Goal: Task Accomplishment & Management: Manage account settings

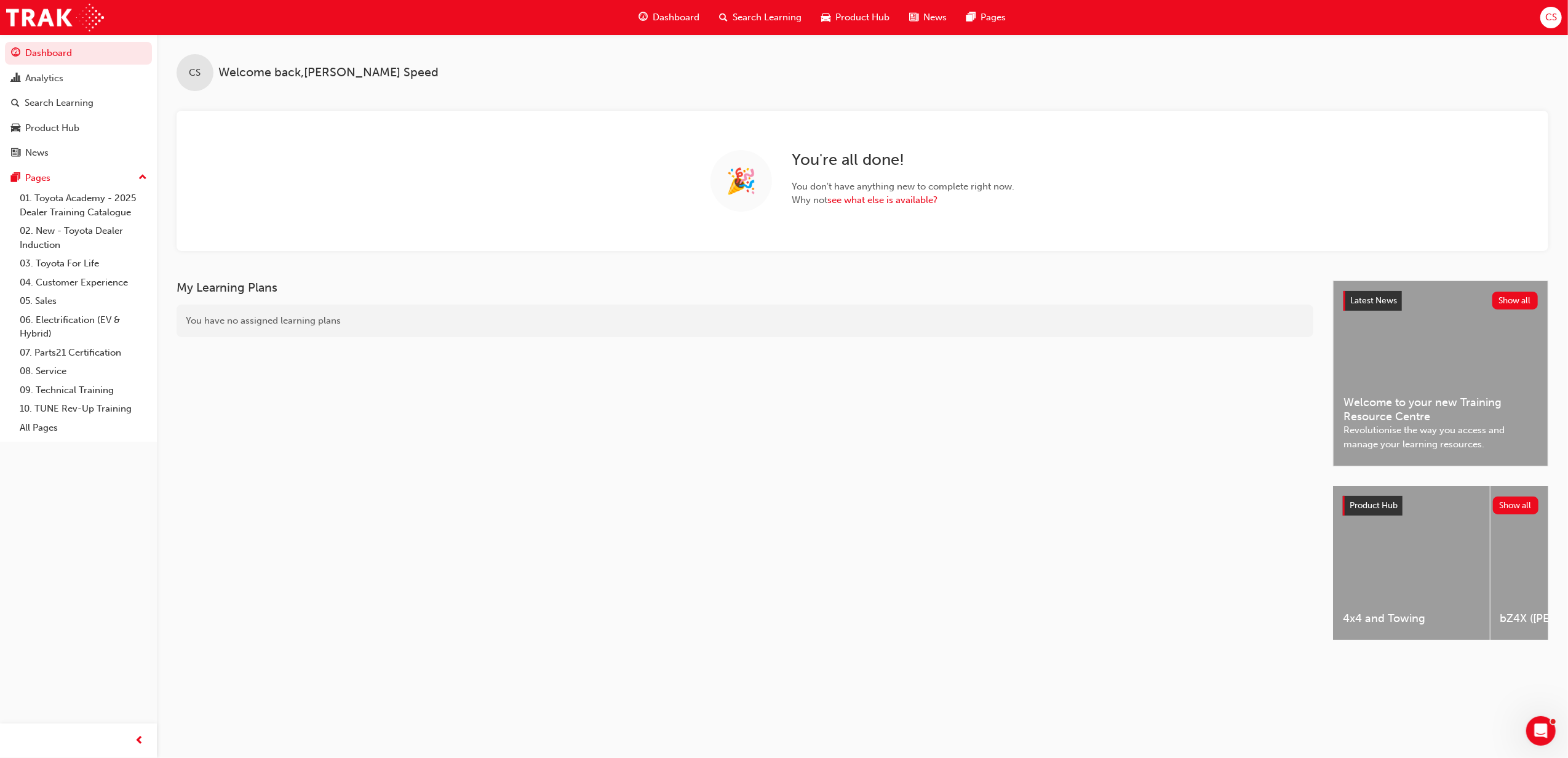
click at [767, 15] on span "Search Learning" at bounding box center [767, 17] width 69 height 14
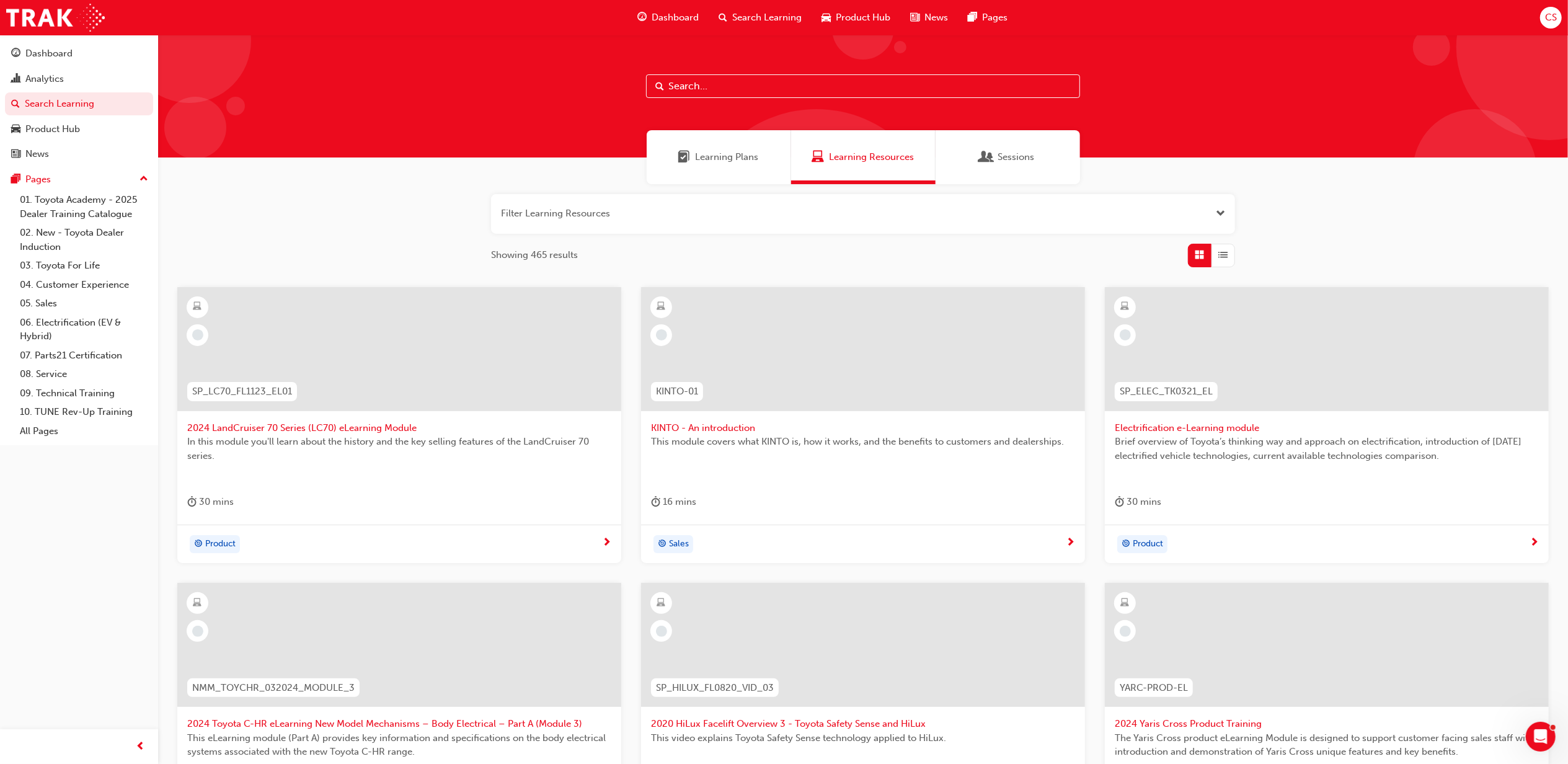
click at [675, 88] on input "text" at bounding box center [863, 86] width 434 height 24
click at [715, 90] on input "text" at bounding box center [863, 86] width 434 height 24
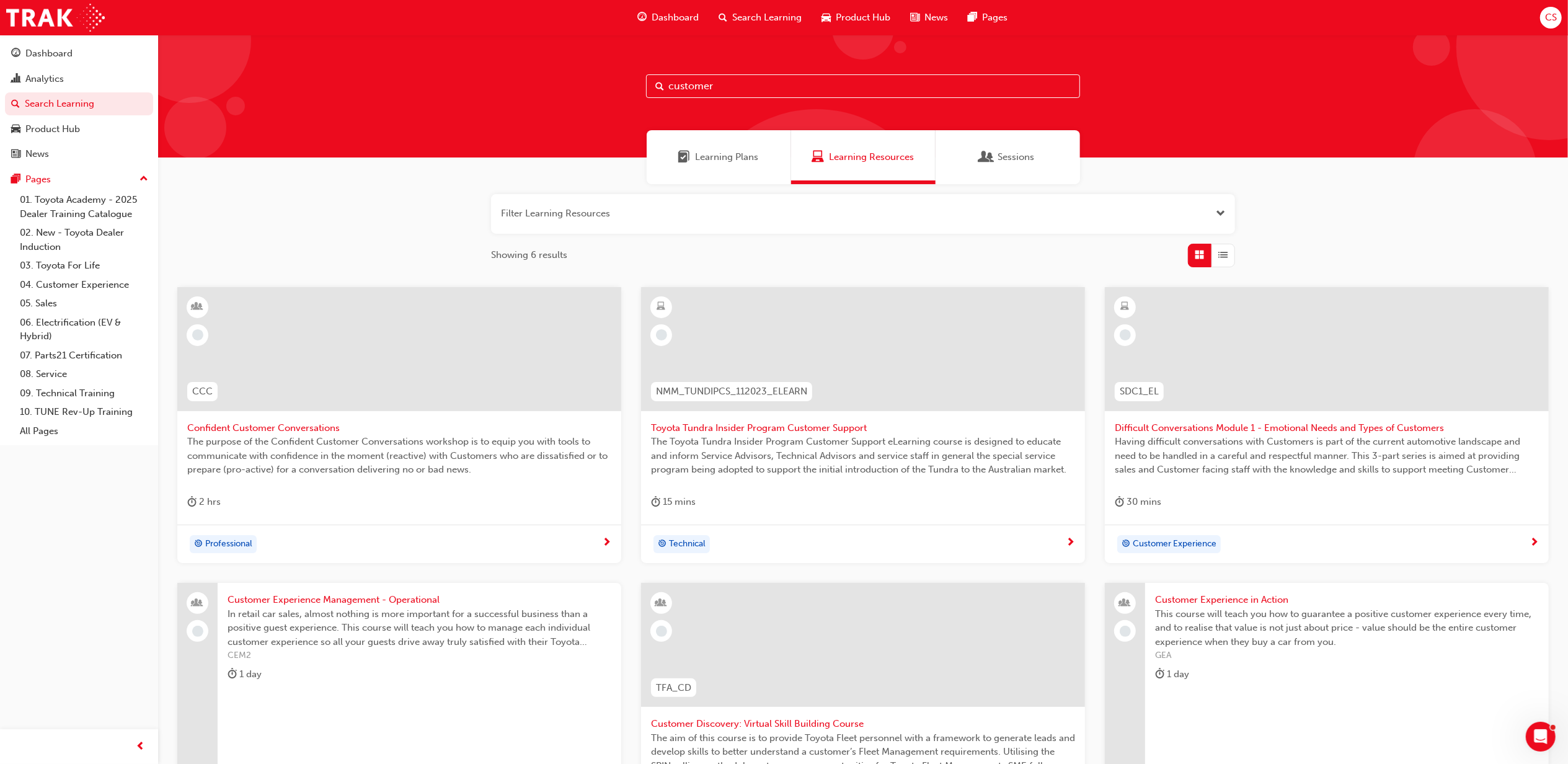
click at [730, 80] on input "customer" at bounding box center [863, 86] width 434 height 24
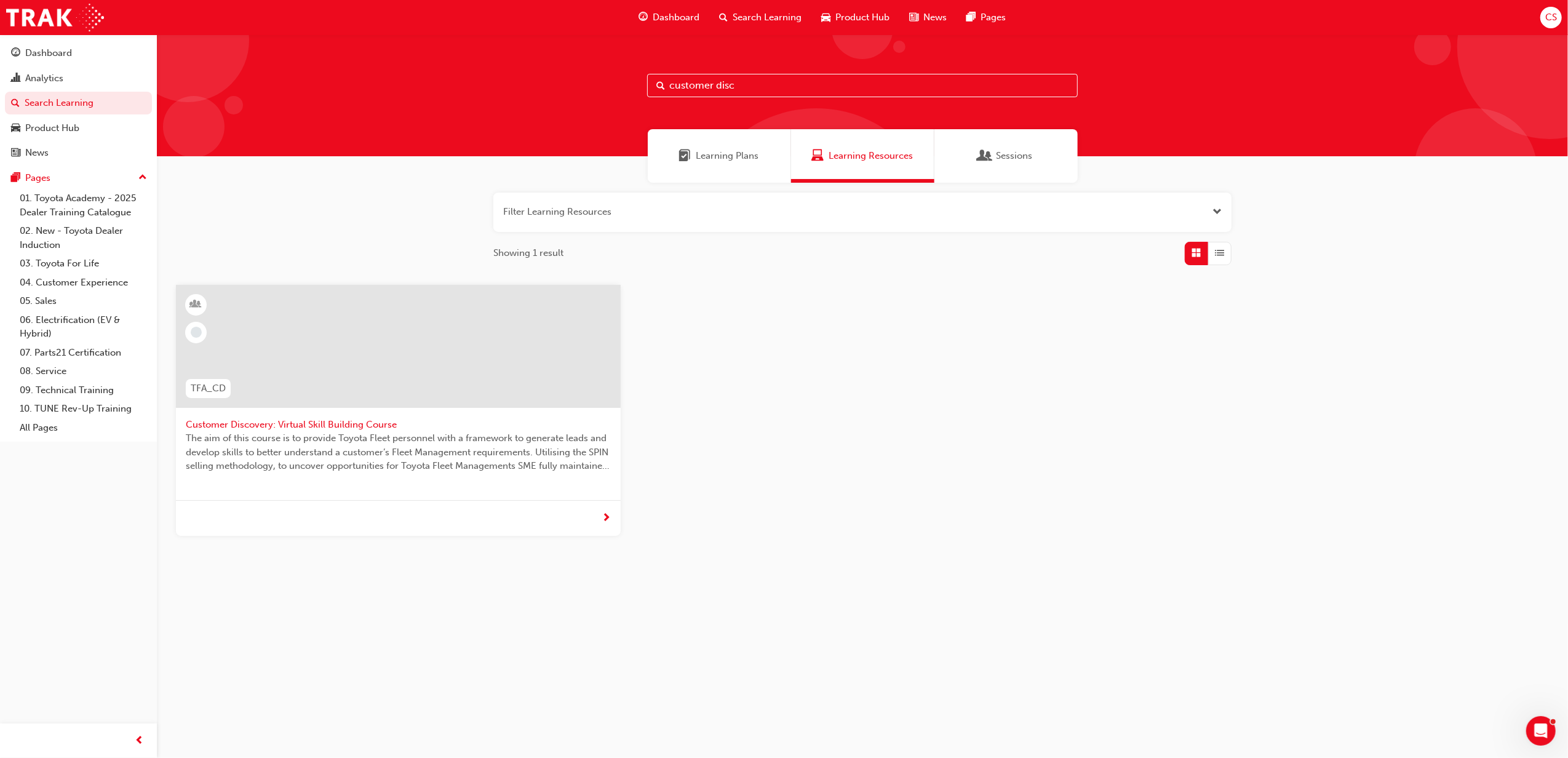
type input "customer disc"
click at [373, 427] on span "Customer Discovery: Virtual Skill Building Course" at bounding box center [398, 424] width 425 height 14
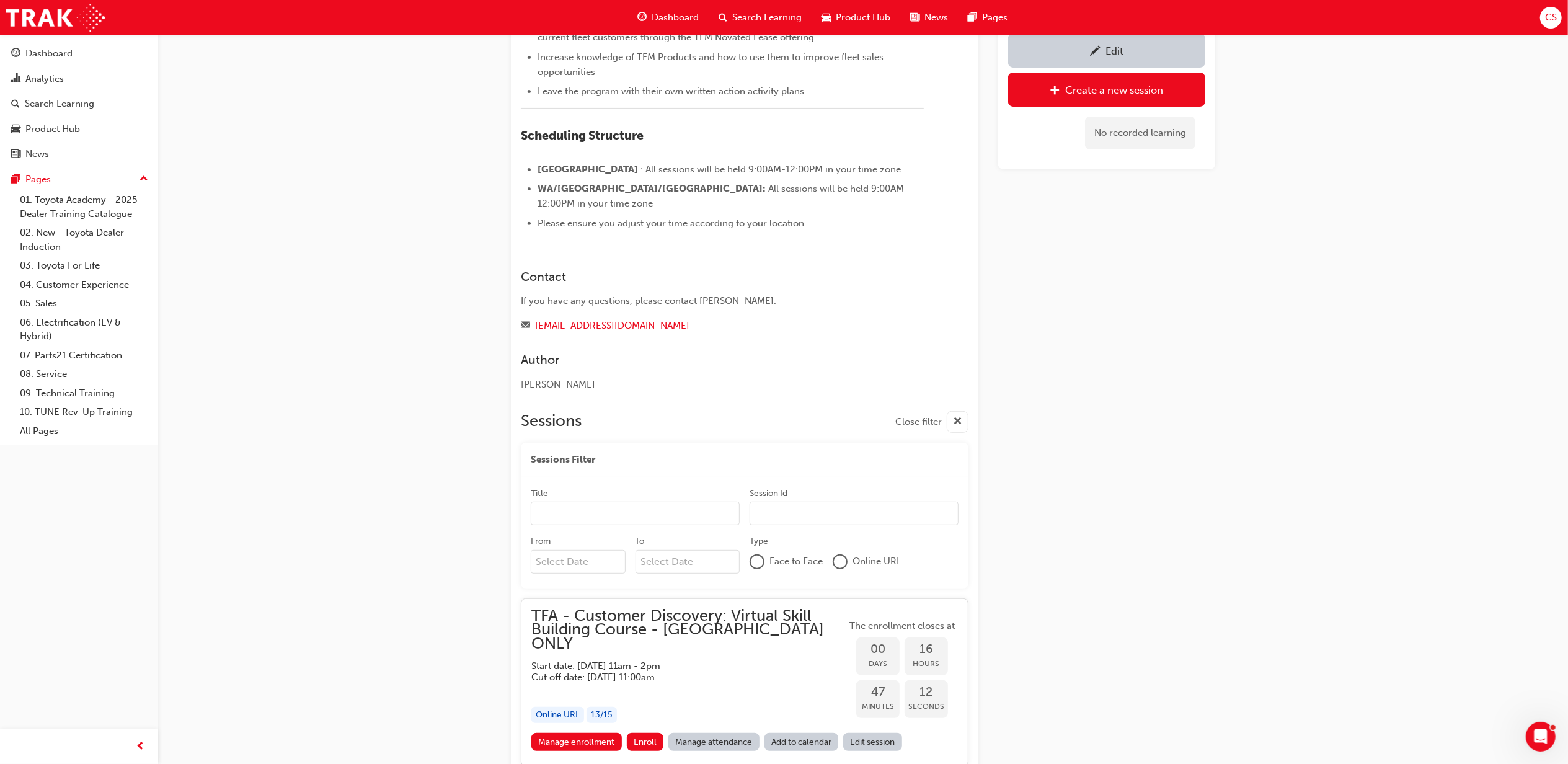
scroll to position [372, 0]
click at [578, 732] on link "Manage enrollment" at bounding box center [576, 740] width 90 height 18
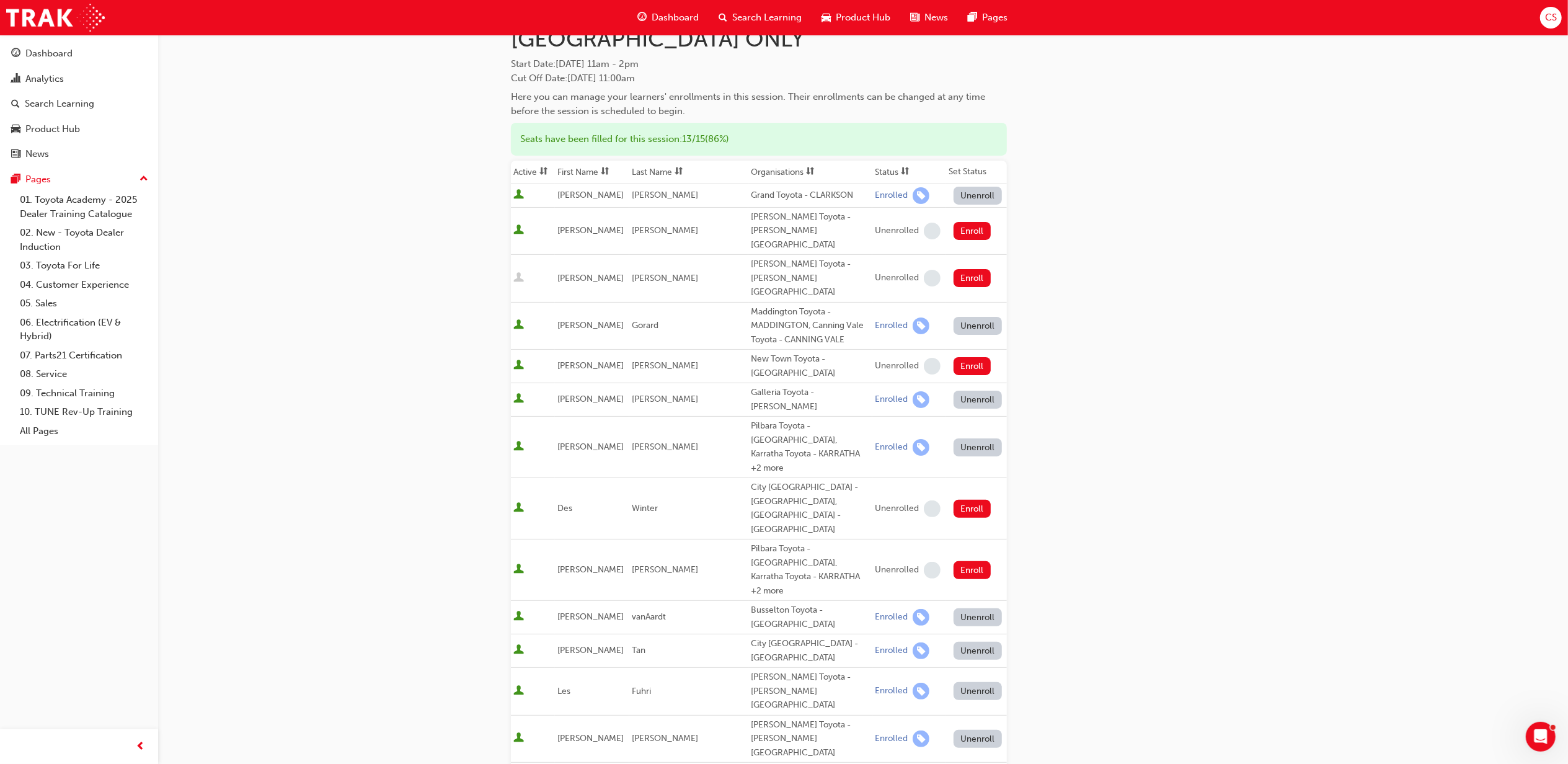
scroll to position [83, 0]
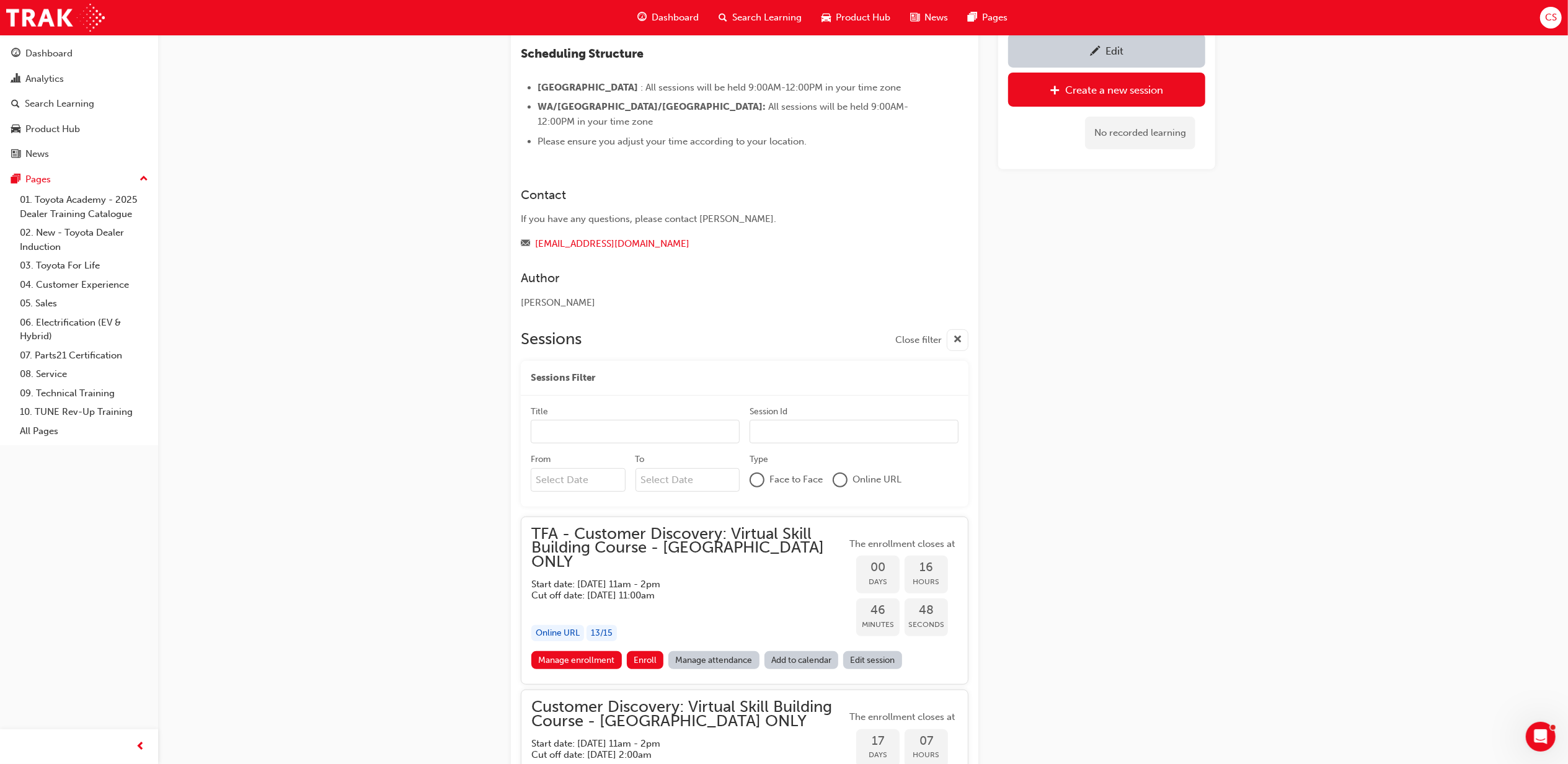
scroll to position [454, 0]
click at [586, 649] on link "Manage enrollment" at bounding box center [576, 657] width 90 height 18
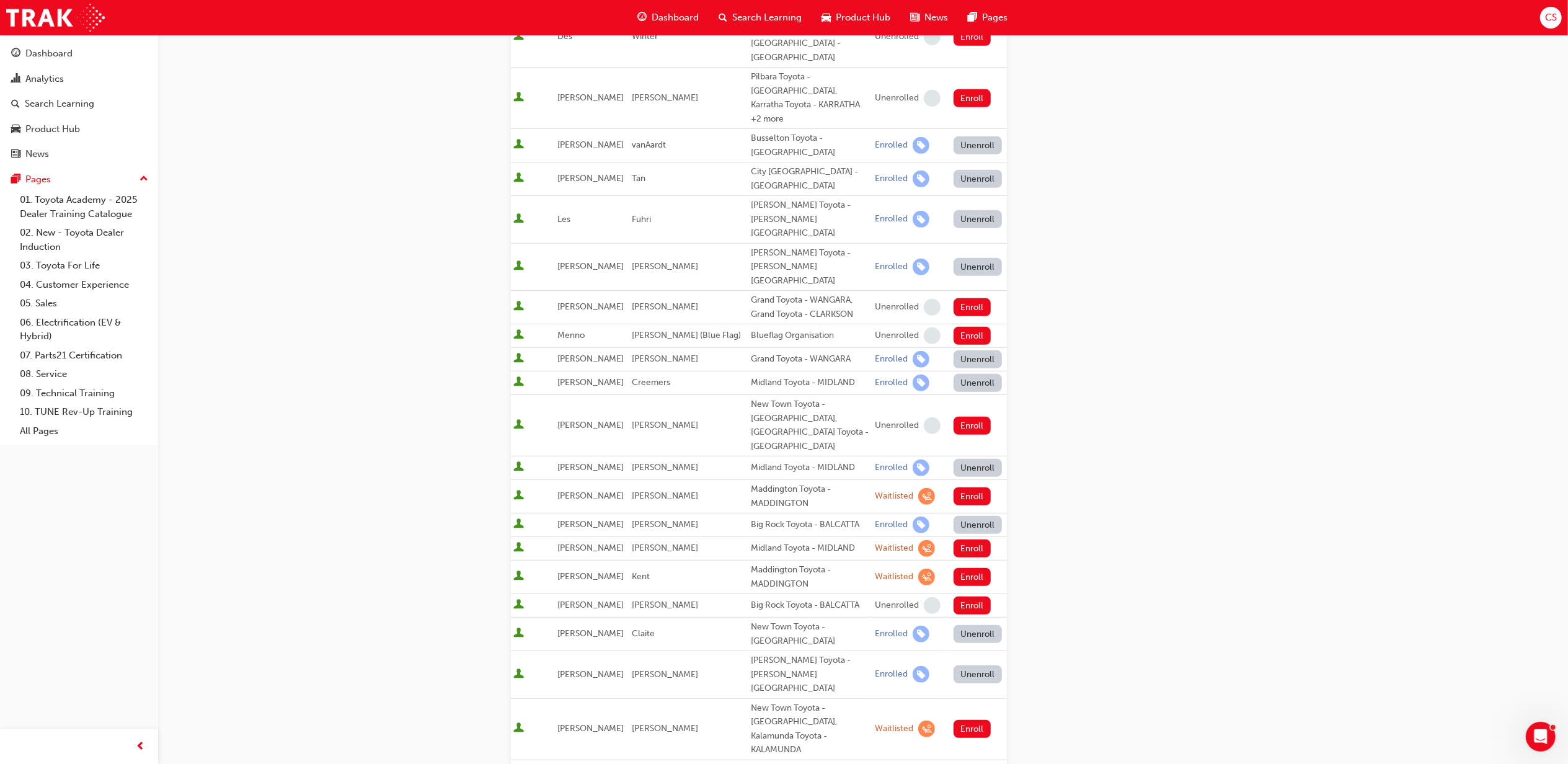
scroll to position [713, 0]
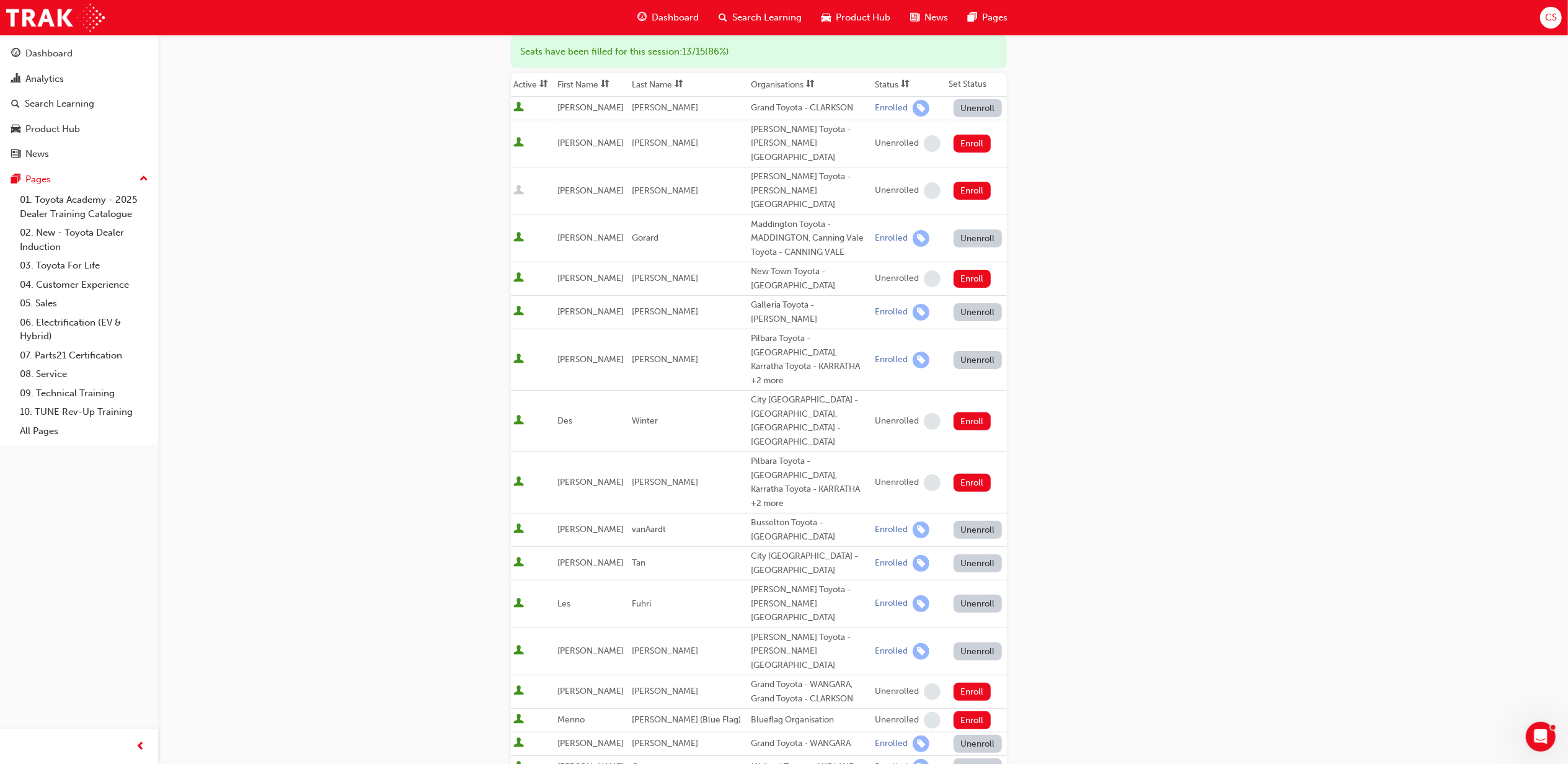
scroll to position [0, 0]
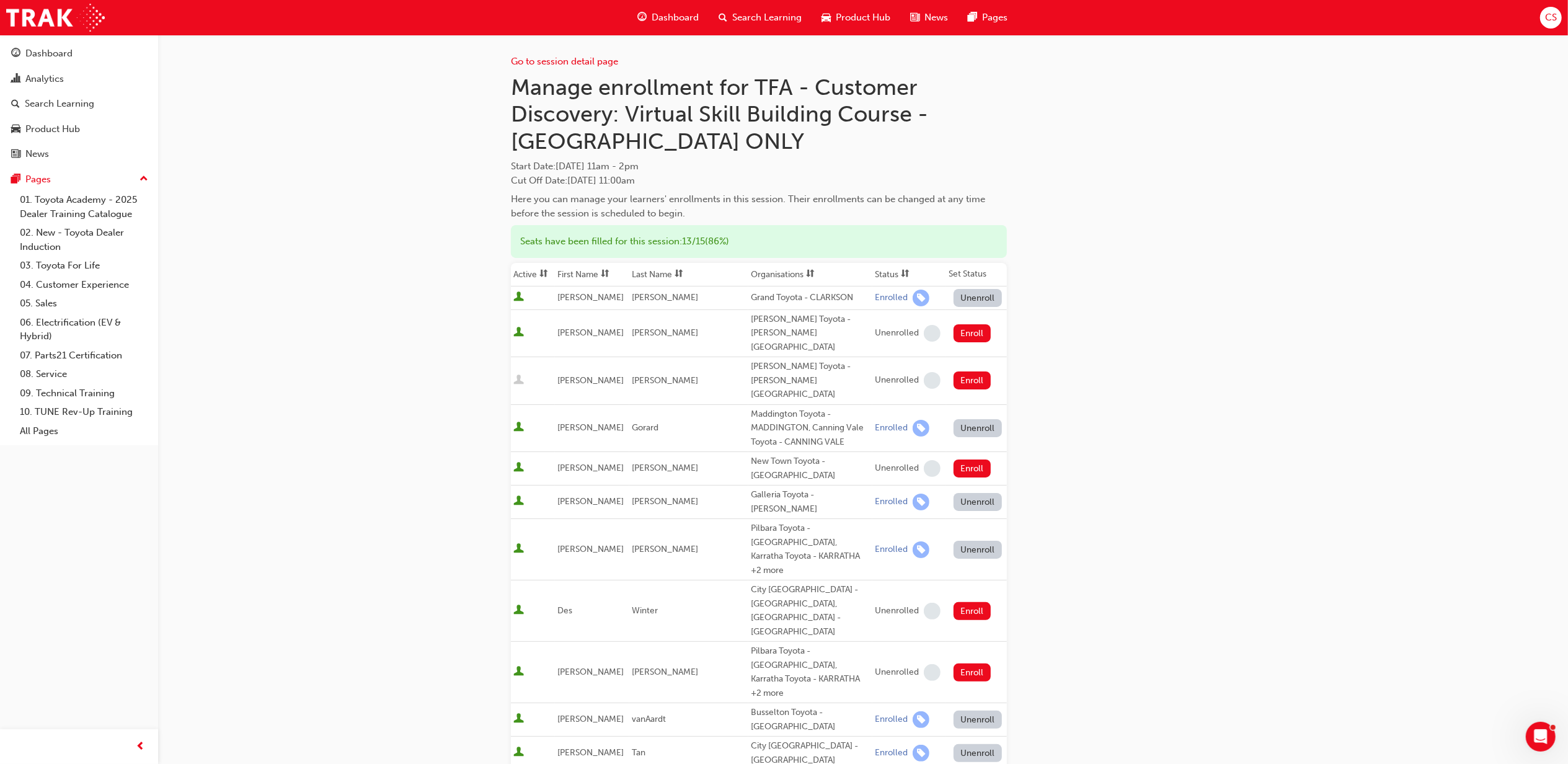
drag, startPoint x: 1280, startPoint y: 428, endPoint x: 1566, endPoint y: 11, distance: 505.7
click at [606, 60] on link "Go to session detail page" at bounding box center [565, 61] width 107 height 11
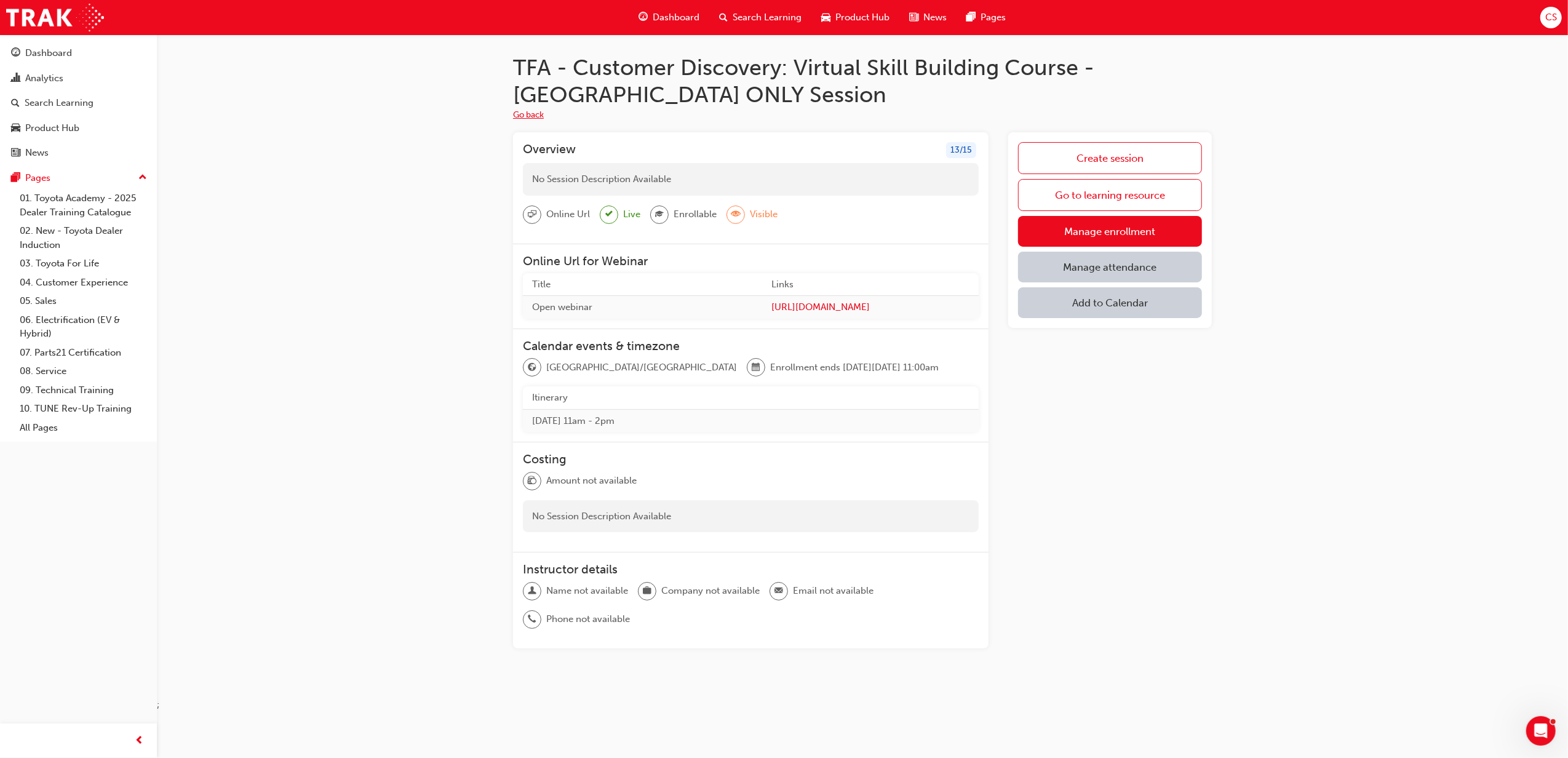
click at [529, 117] on button "Go back" at bounding box center [528, 115] width 30 height 14
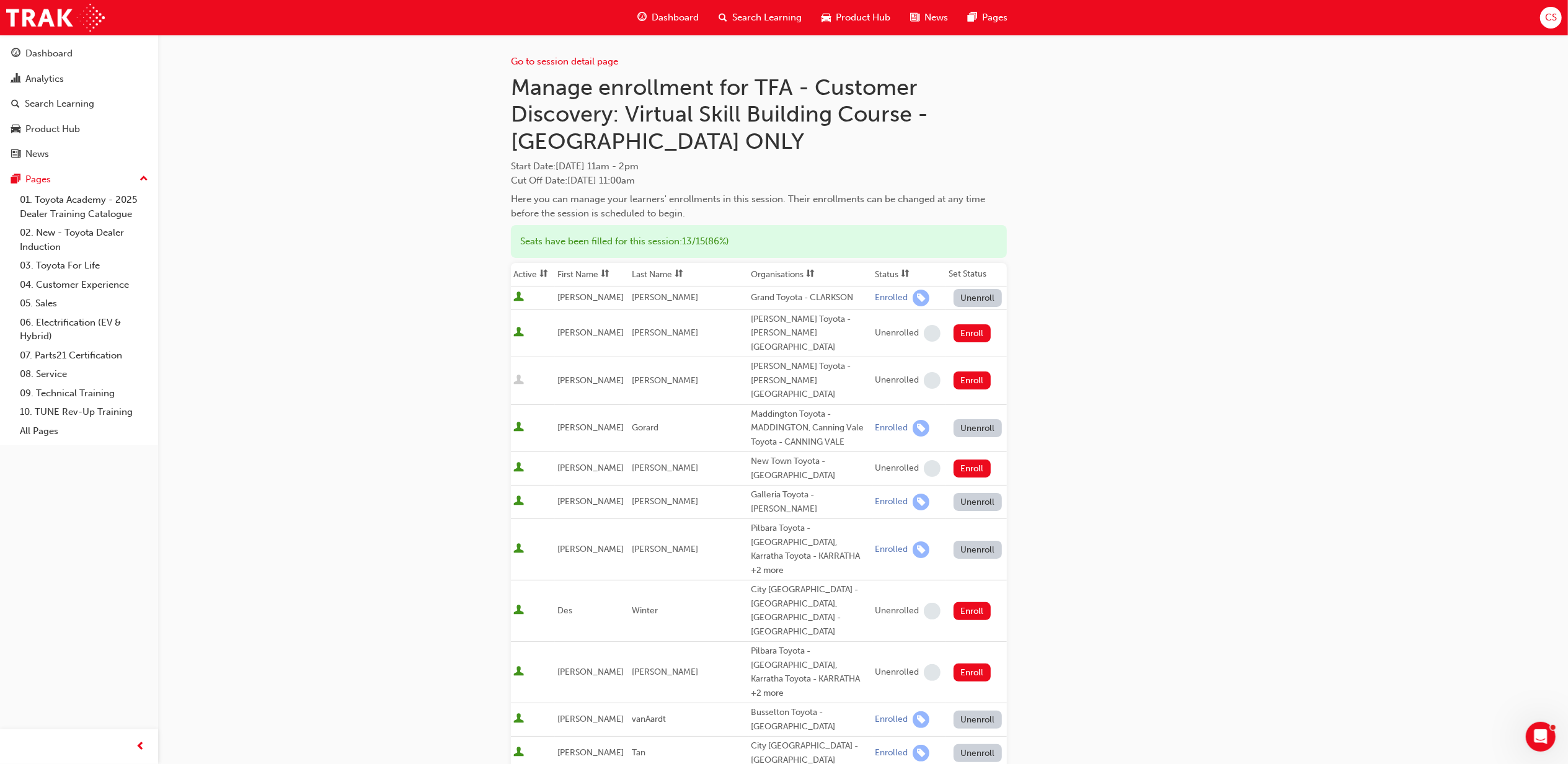
click at [534, 54] on div "Go to session detail page" at bounding box center [759, 51] width 496 height 34
click at [542, 58] on link "Go to session detail page" at bounding box center [565, 61] width 107 height 11
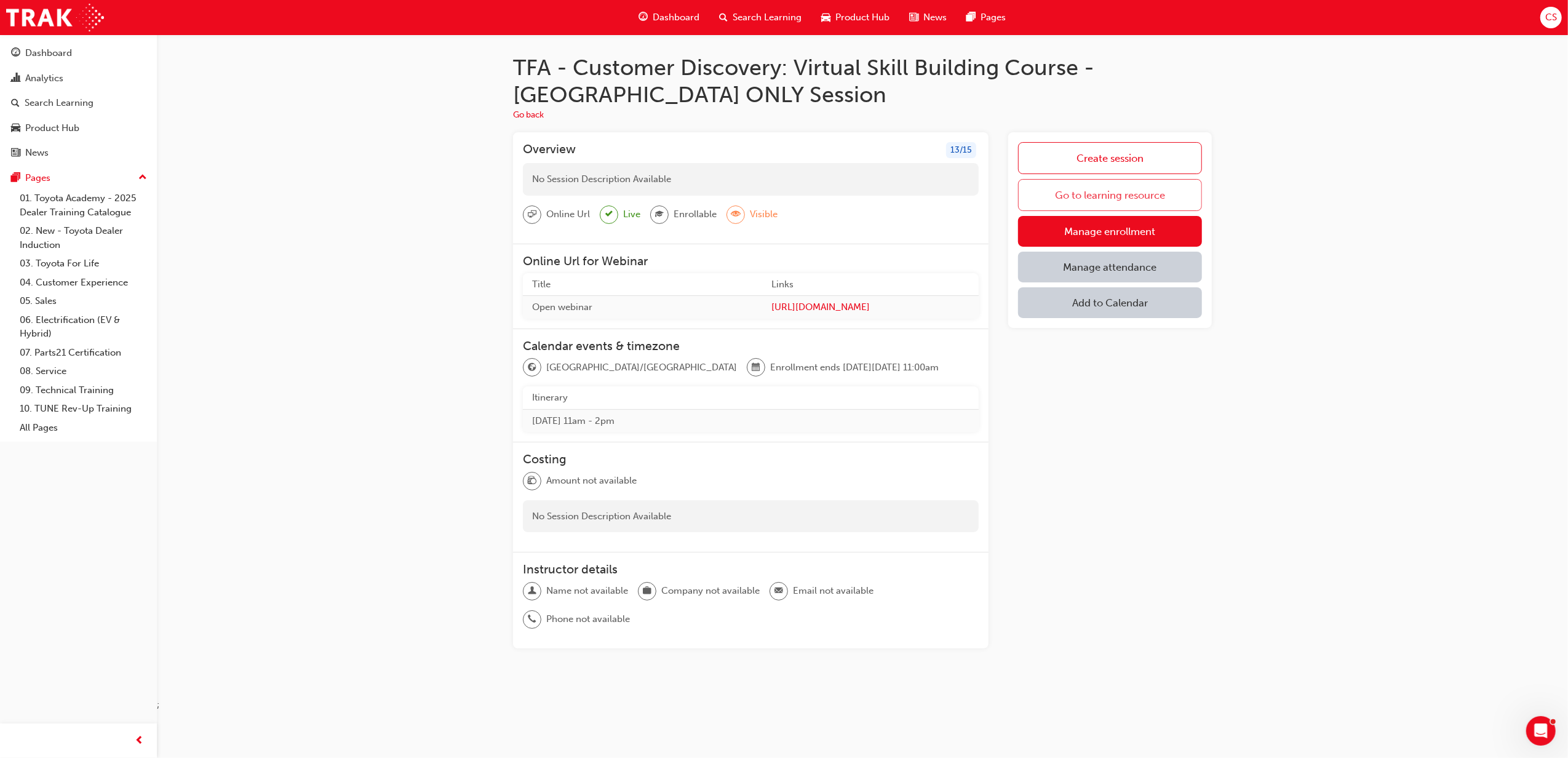
click at [1143, 191] on link "Go to learning resource" at bounding box center [1110, 195] width 184 height 32
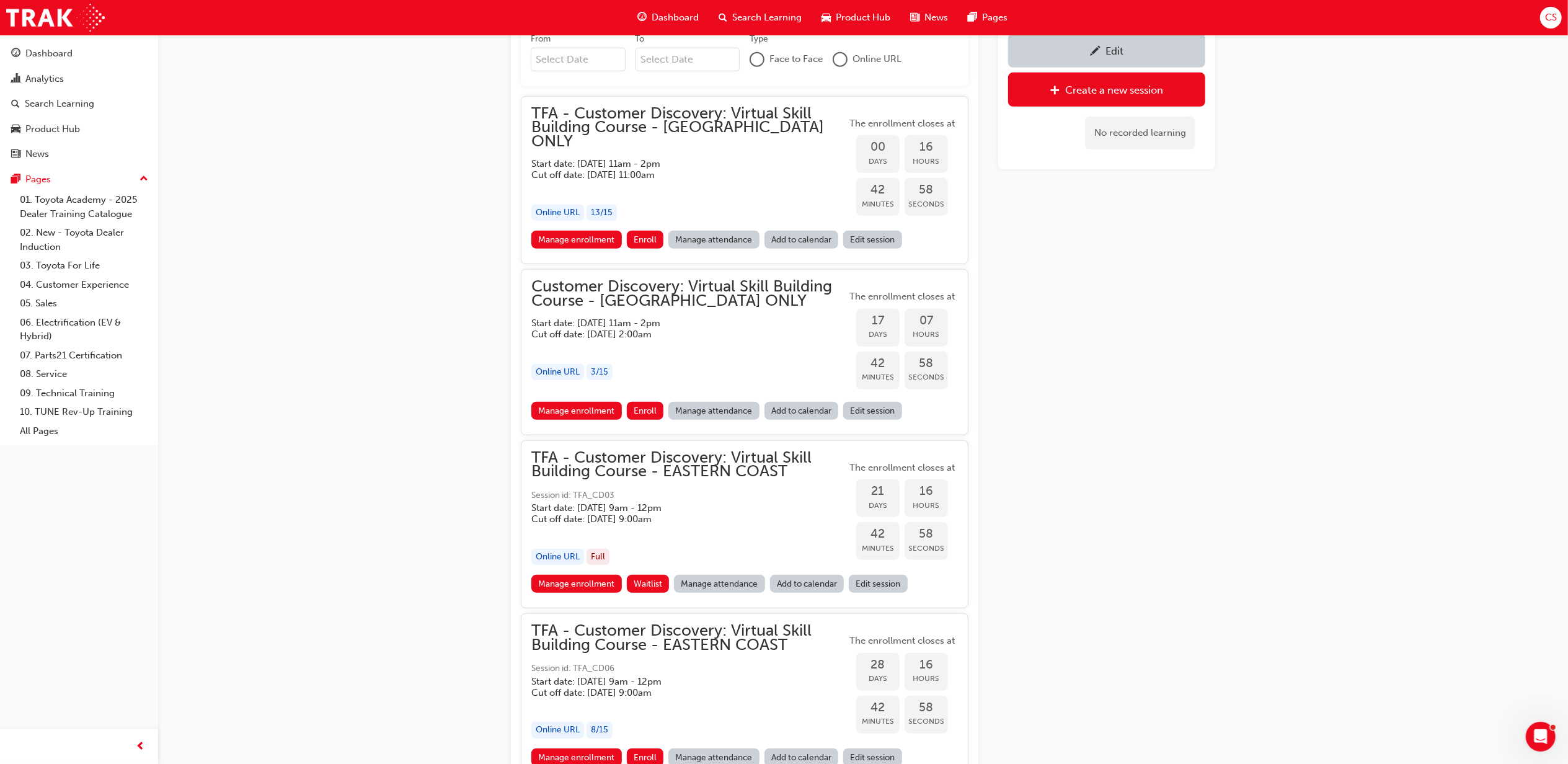
scroll to position [871, 0]
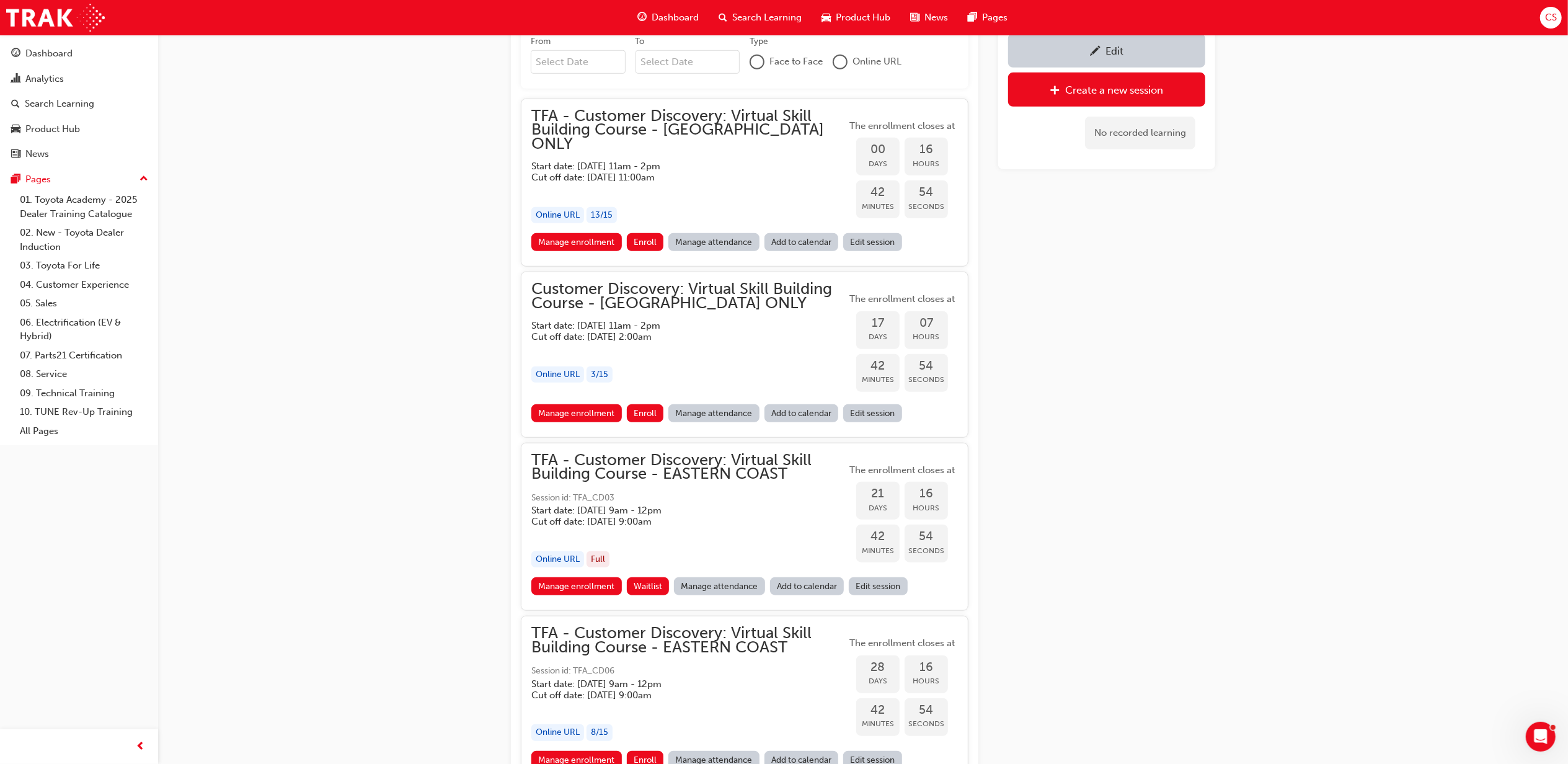
click at [894, 233] on link "Edit session" at bounding box center [872, 241] width 59 height 18
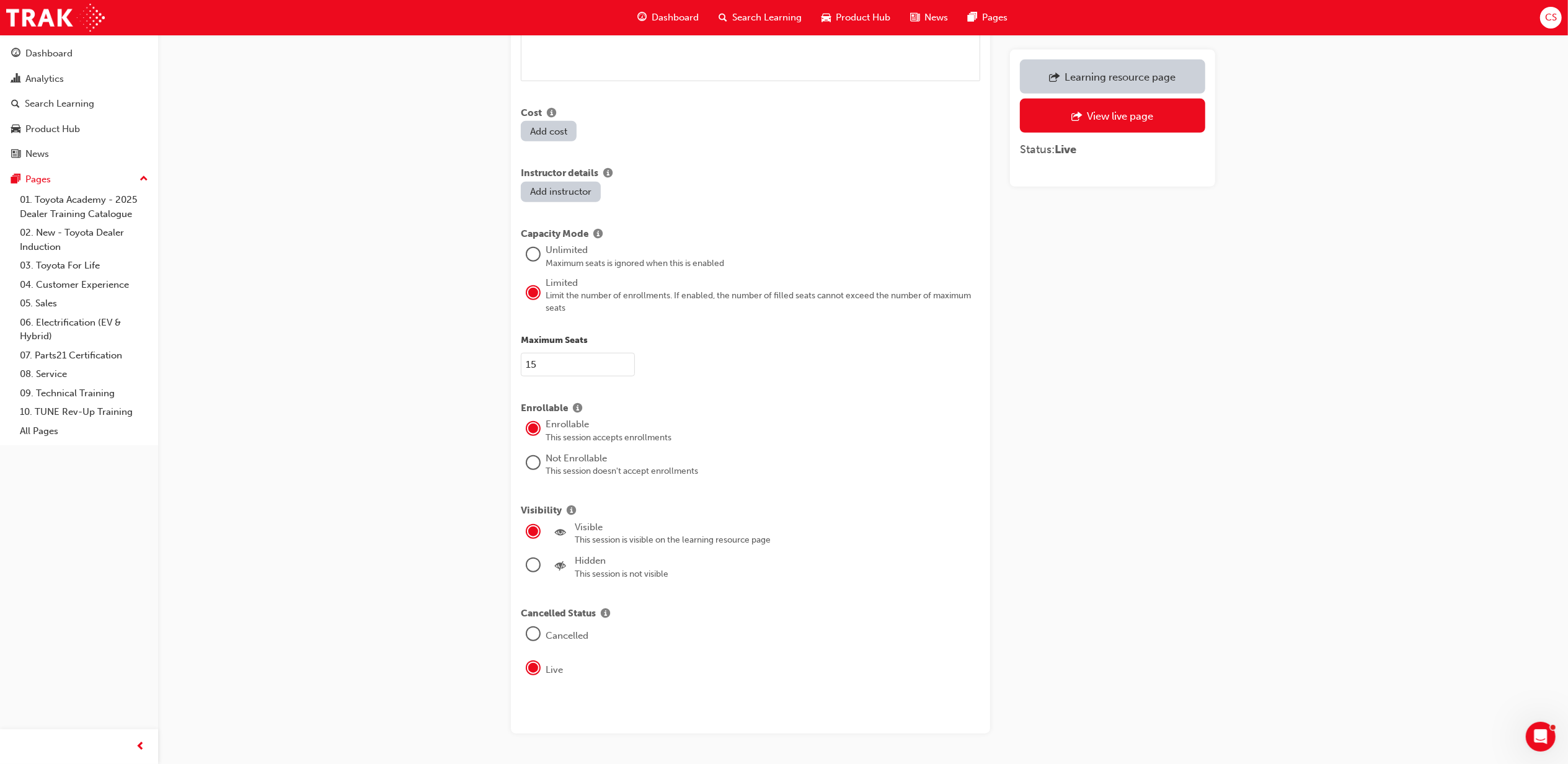
scroll to position [929, 0]
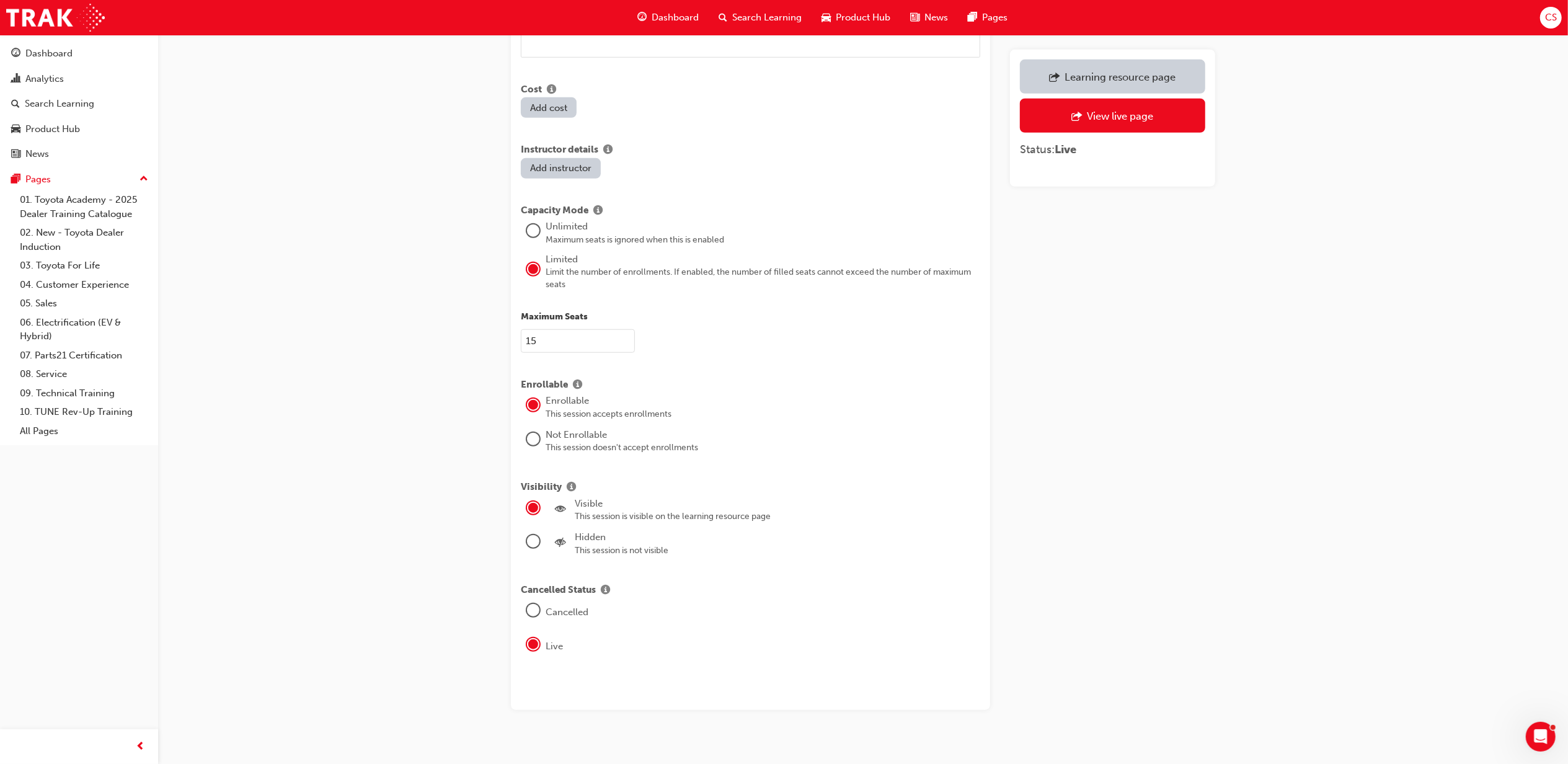
click at [536, 433] on div at bounding box center [533, 439] width 12 height 12
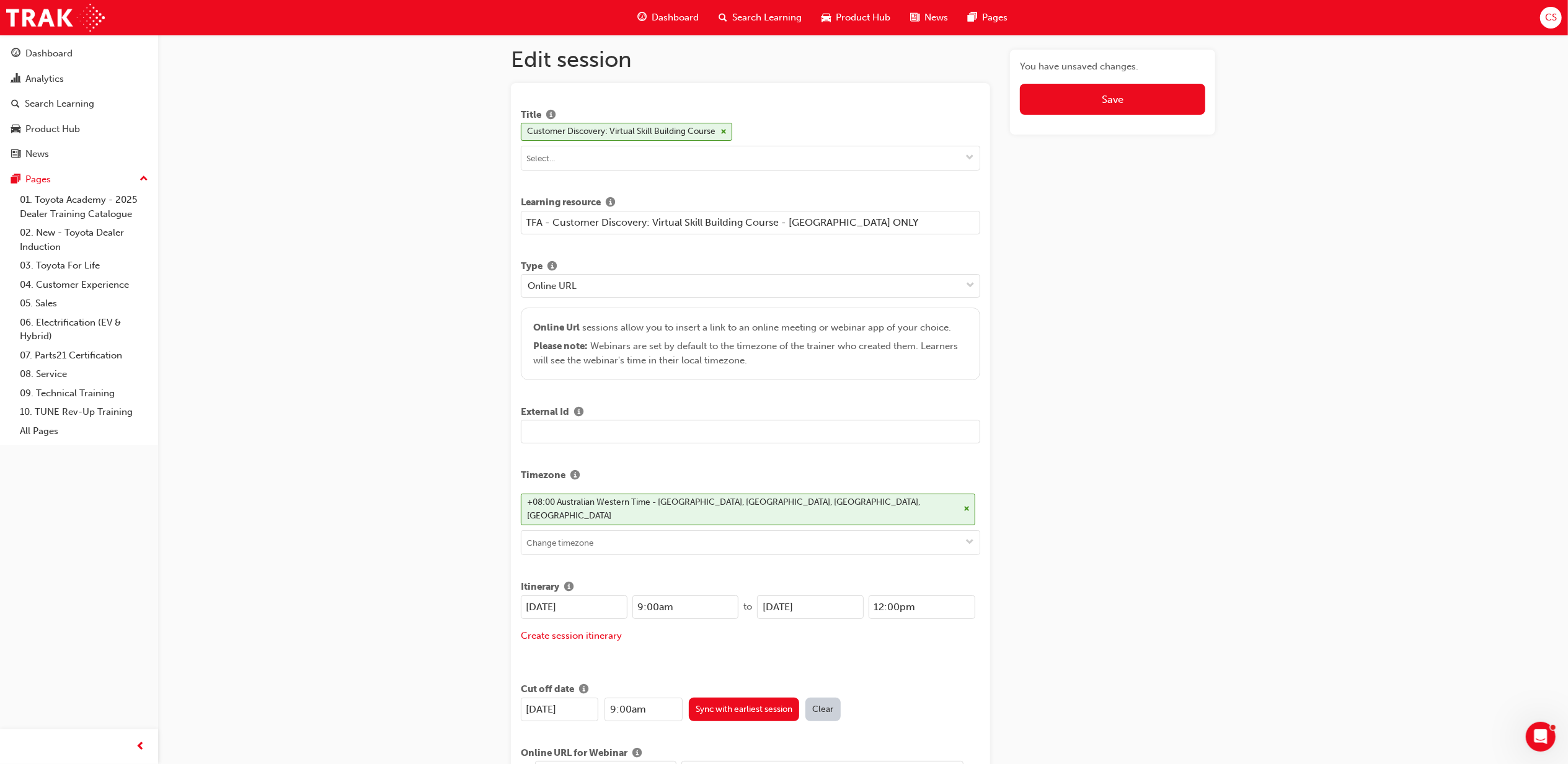
scroll to position [0, 0]
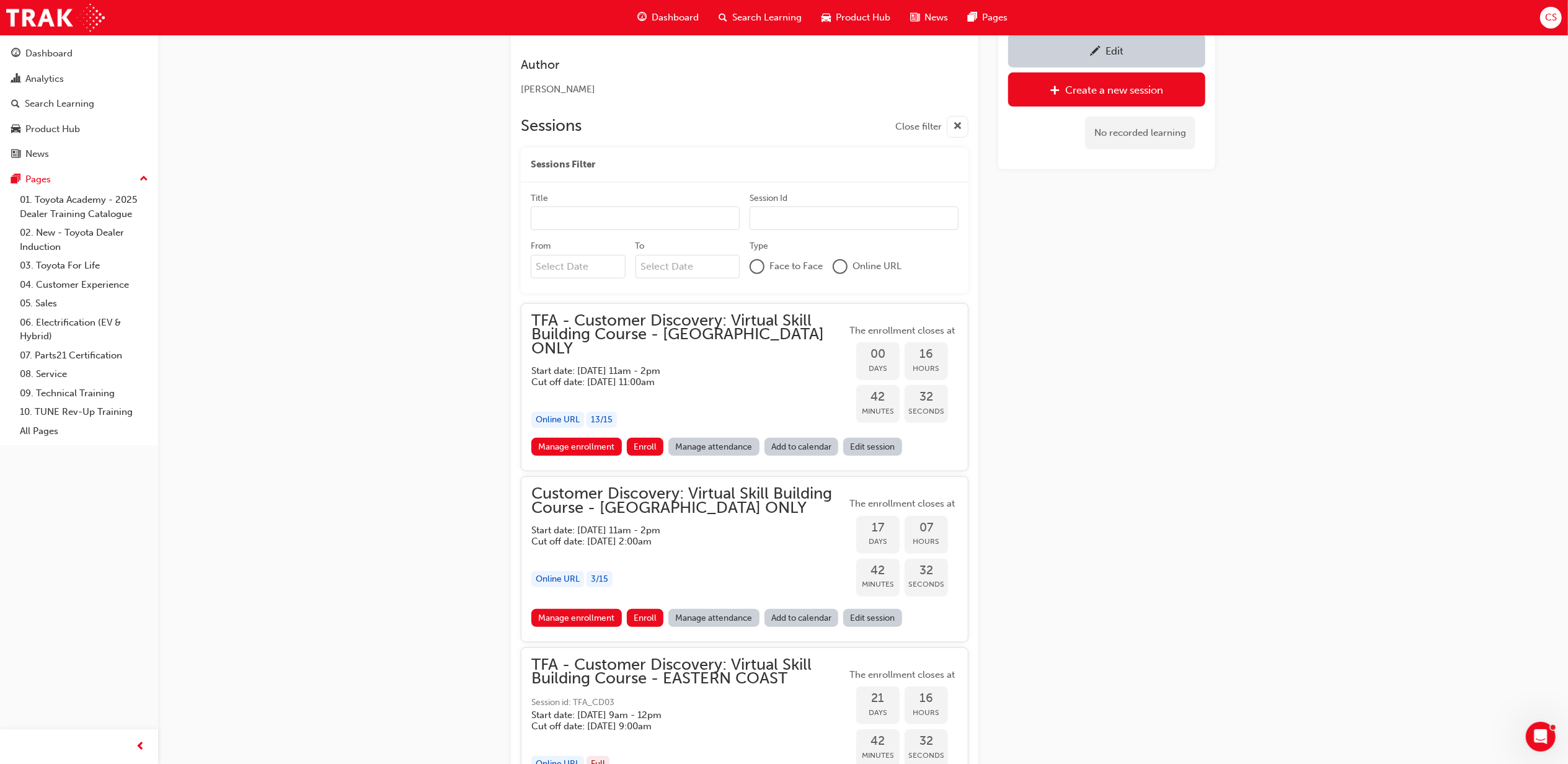
scroll to position [539, 0]
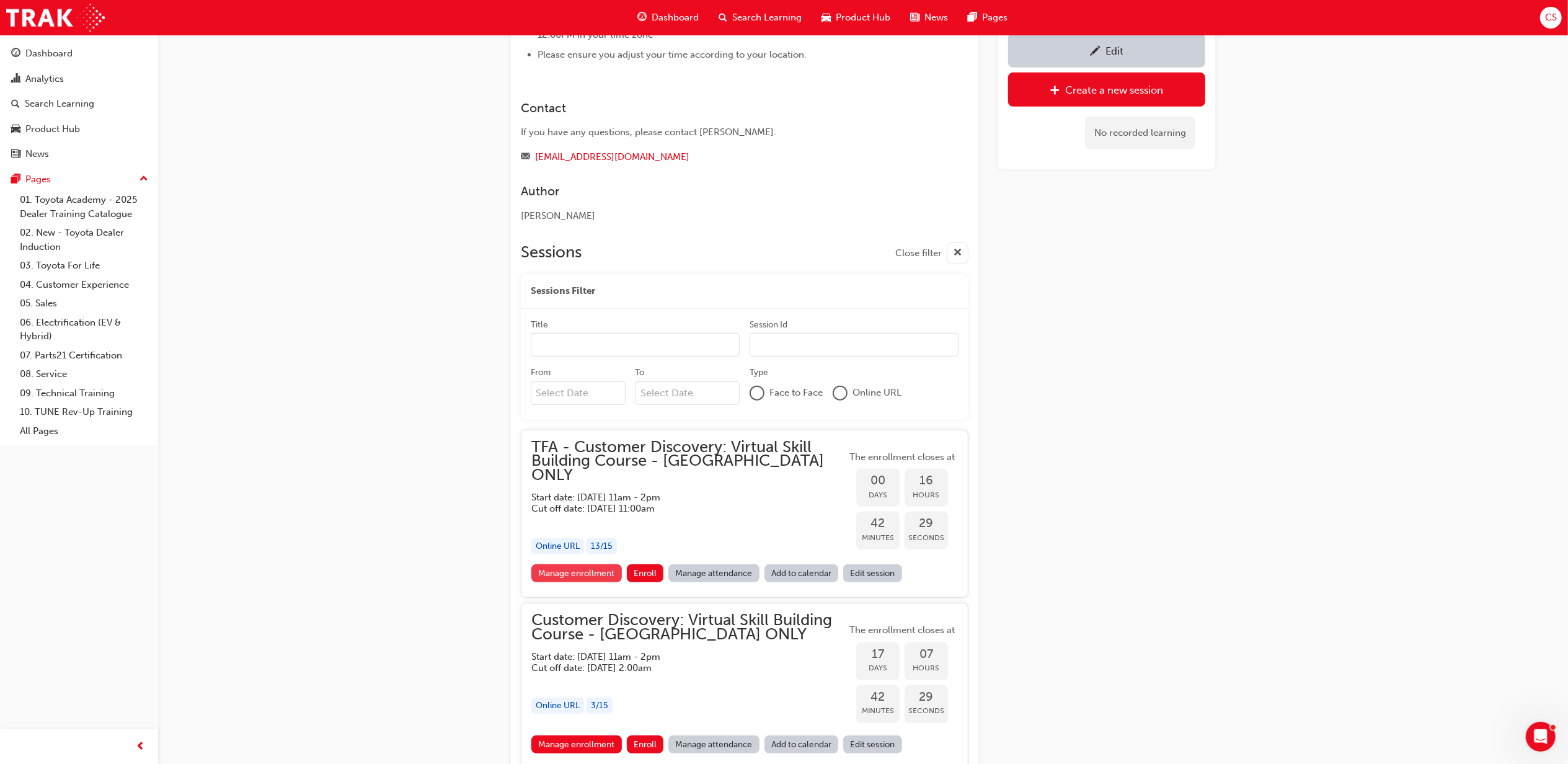
click at [574, 564] on link "Manage enrollment" at bounding box center [576, 572] width 90 height 18
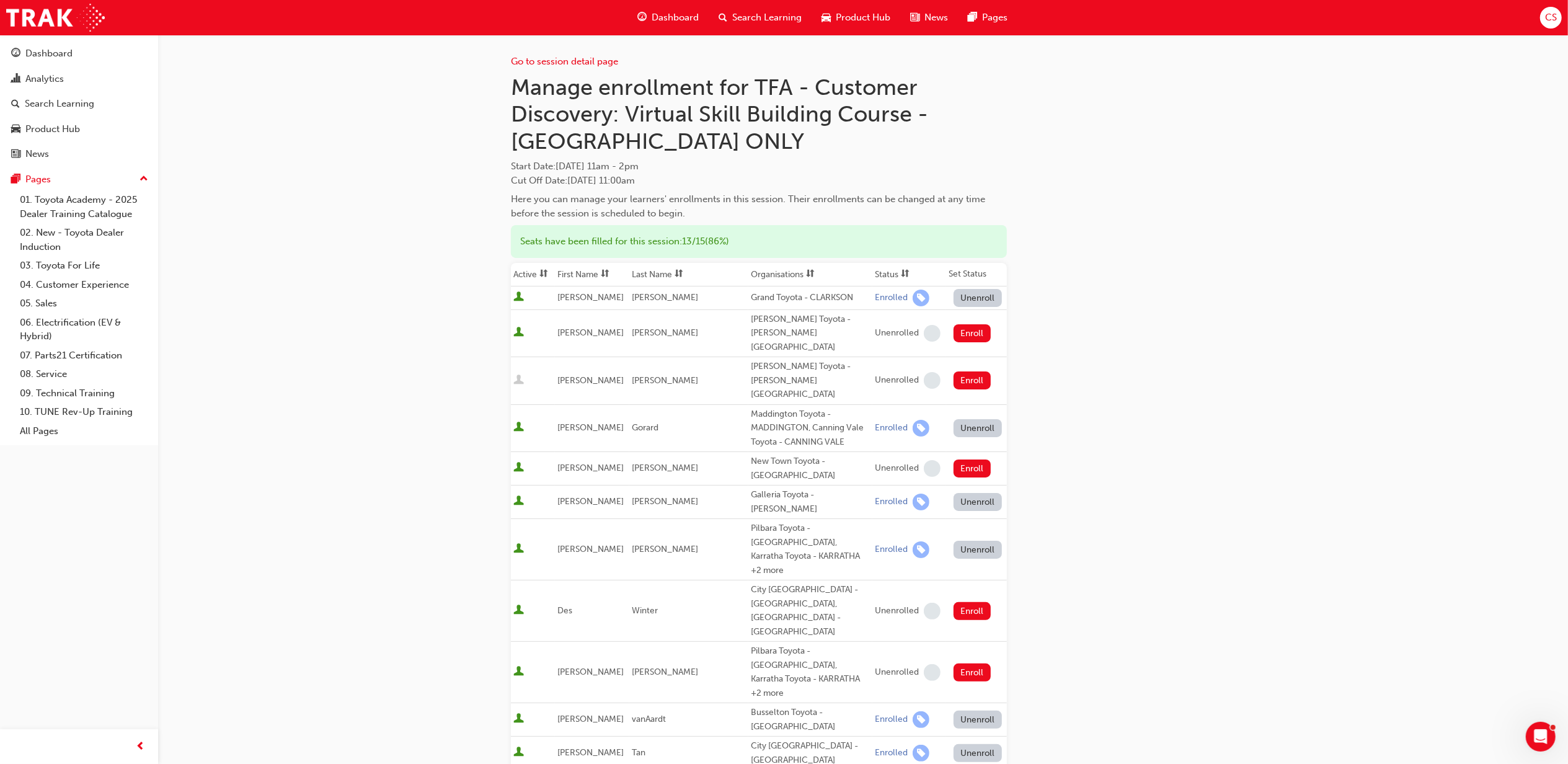
click at [973, 299] on button "Unenroll" at bounding box center [977, 297] width 48 height 18
click at [983, 419] on button "Unenroll" at bounding box center [977, 428] width 48 height 18
drag, startPoint x: 966, startPoint y: 465, endPoint x: 966, endPoint y: 487, distance: 22.0
click at [966, 493] on button "Unenroll" at bounding box center [977, 501] width 48 height 18
click at [967, 541] on button "Unenroll" at bounding box center [977, 549] width 48 height 18
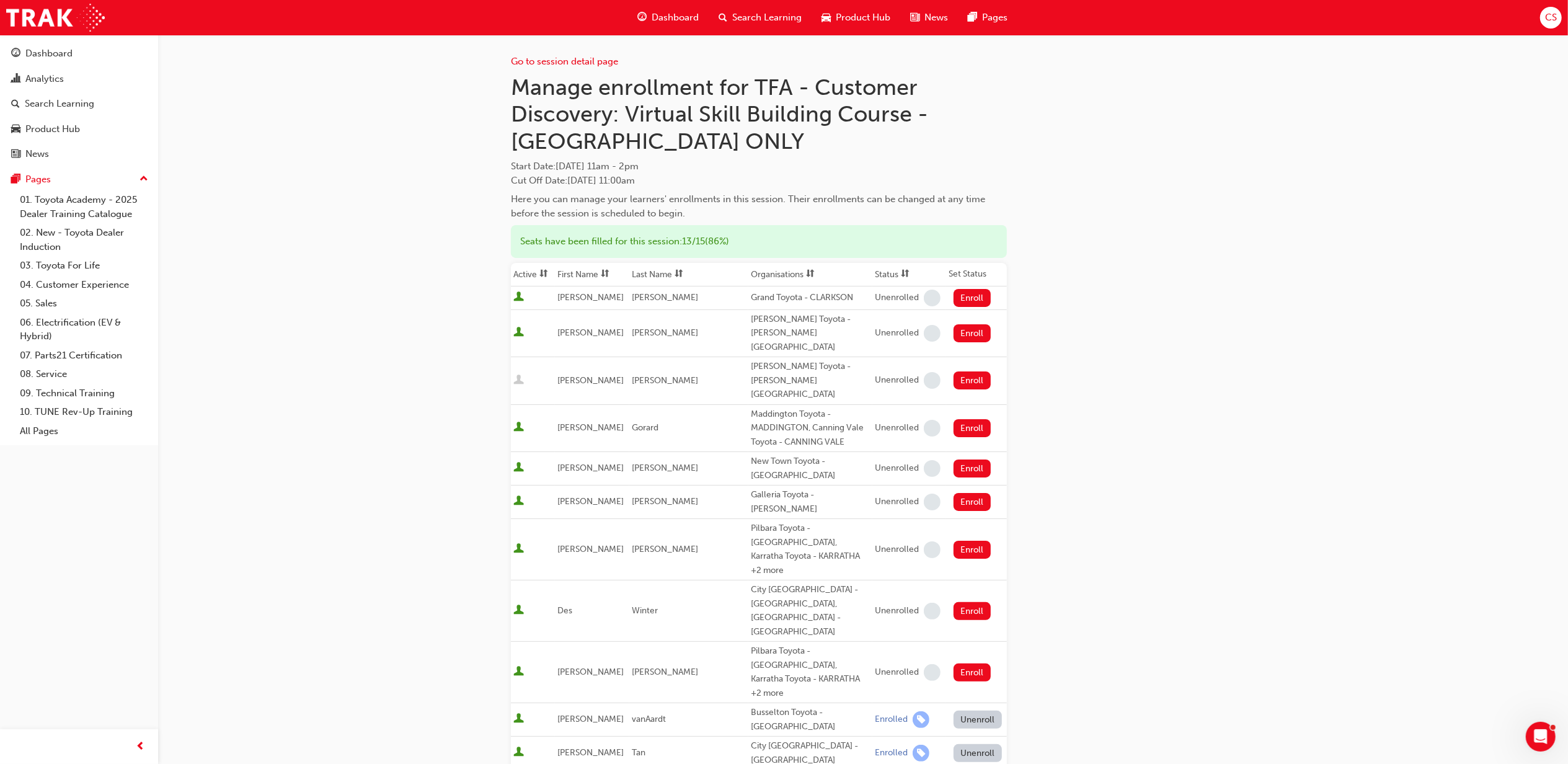
click at [973, 710] on button "Unenroll" at bounding box center [977, 719] width 48 height 18
click at [973, 744] on button "Unenroll" at bounding box center [977, 753] width 48 height 18
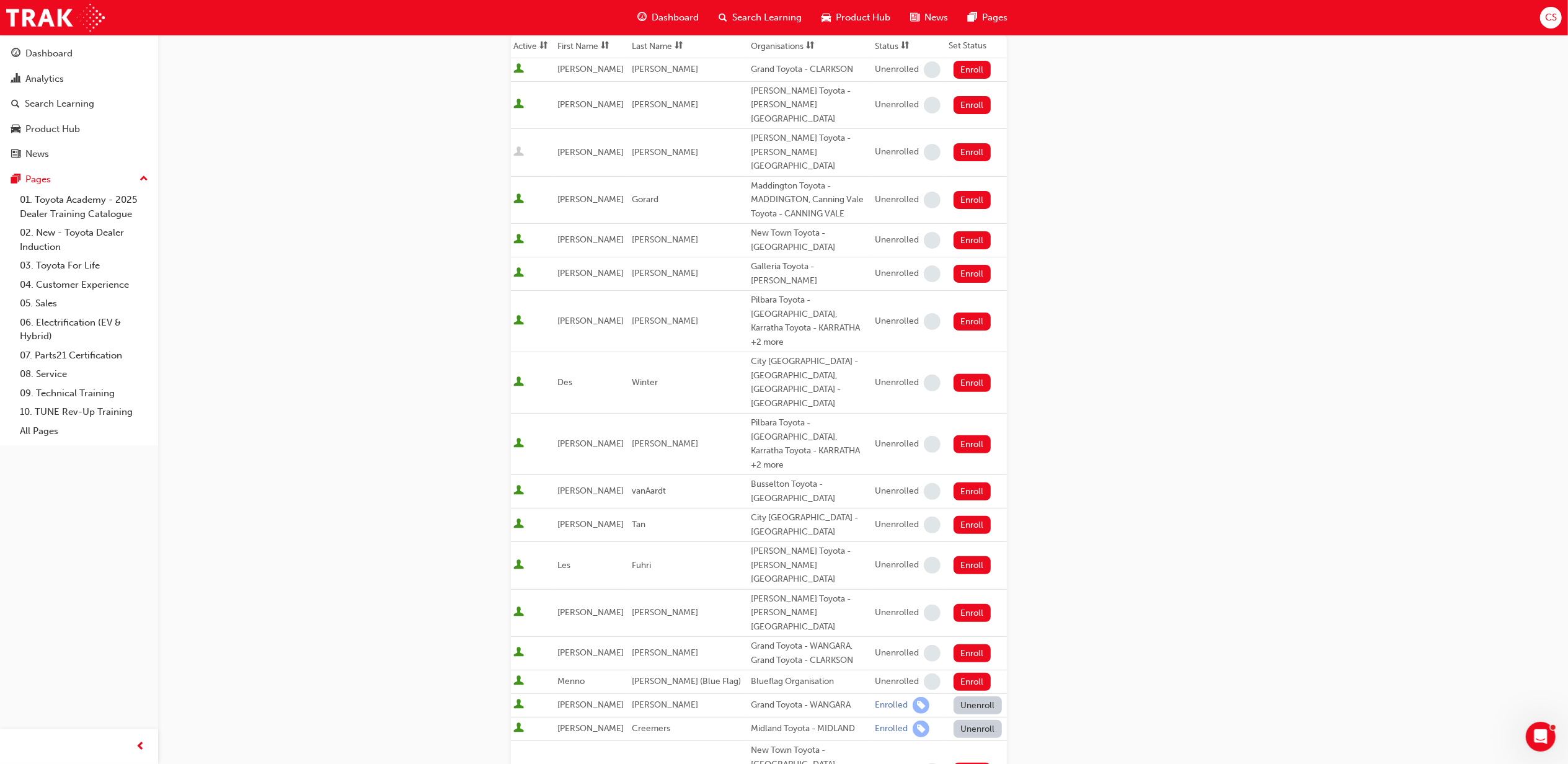
scroll to position [248, 0]
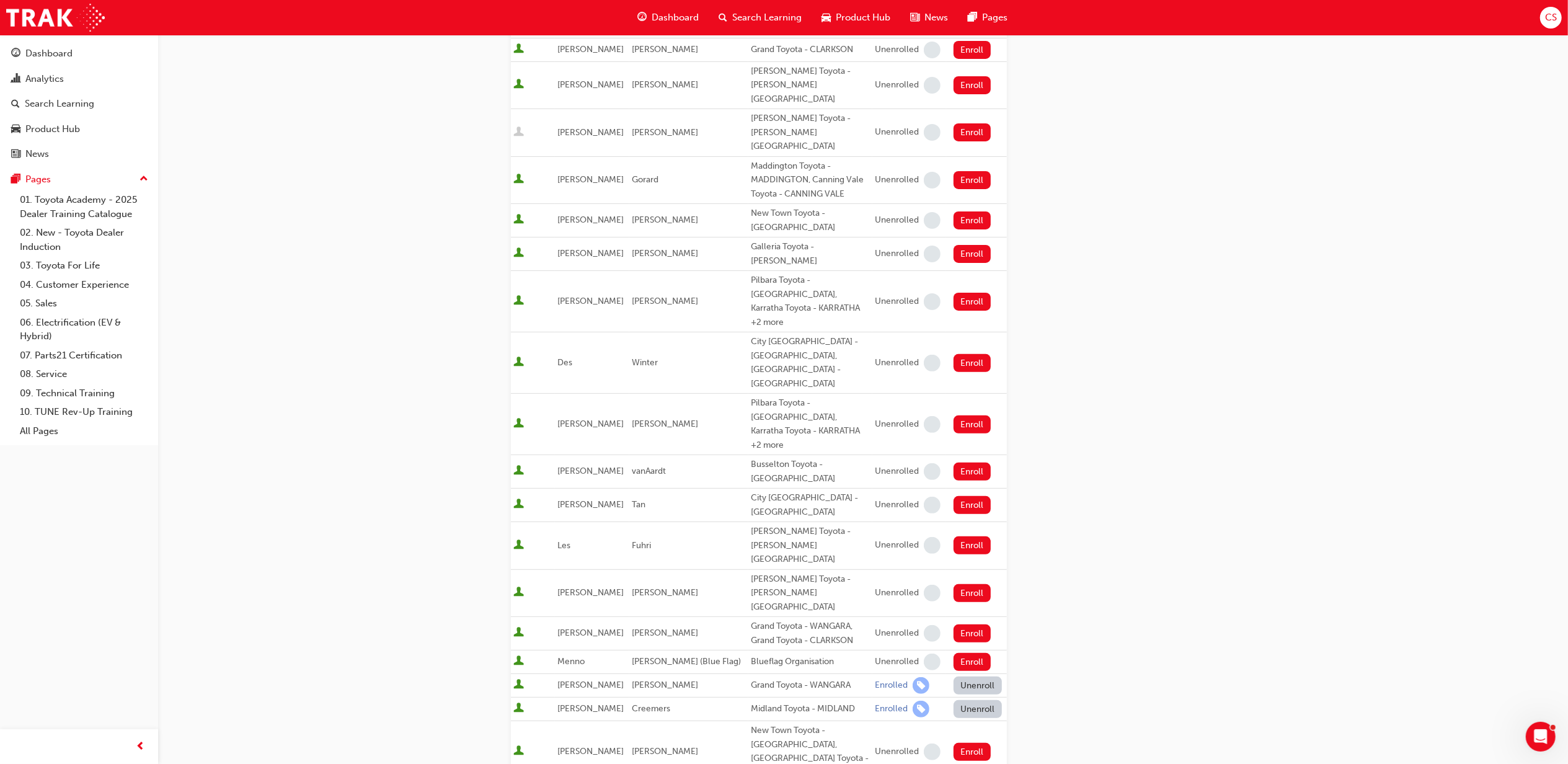
click at [976, 677] on button "Unenroll" at bounding box center [977, 685] width 48 height 18
click at [976, 700] on button "Unenroll" at bounding box center [977, 709] width 48 height 18
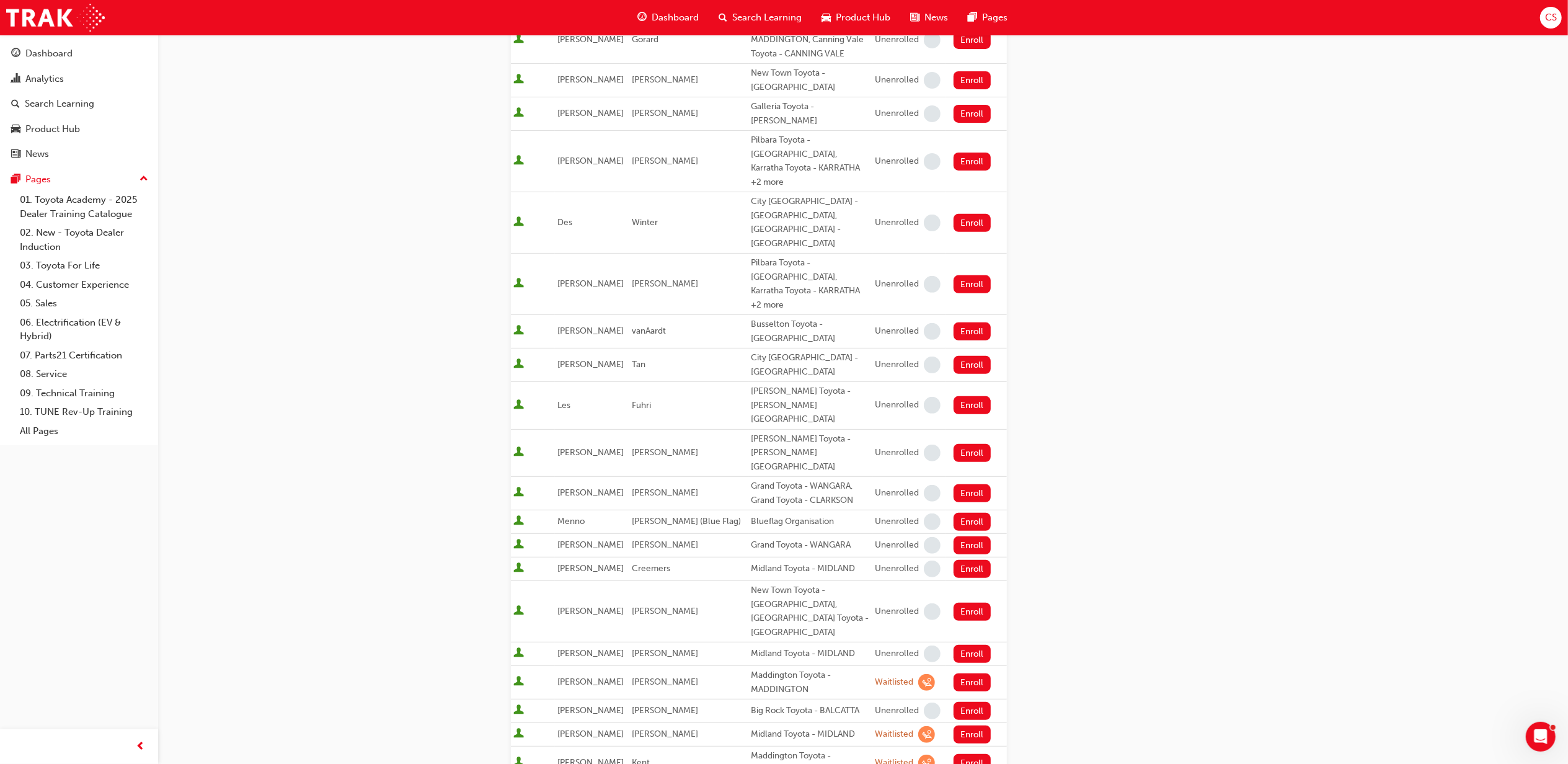
scroll to position [413, 0]
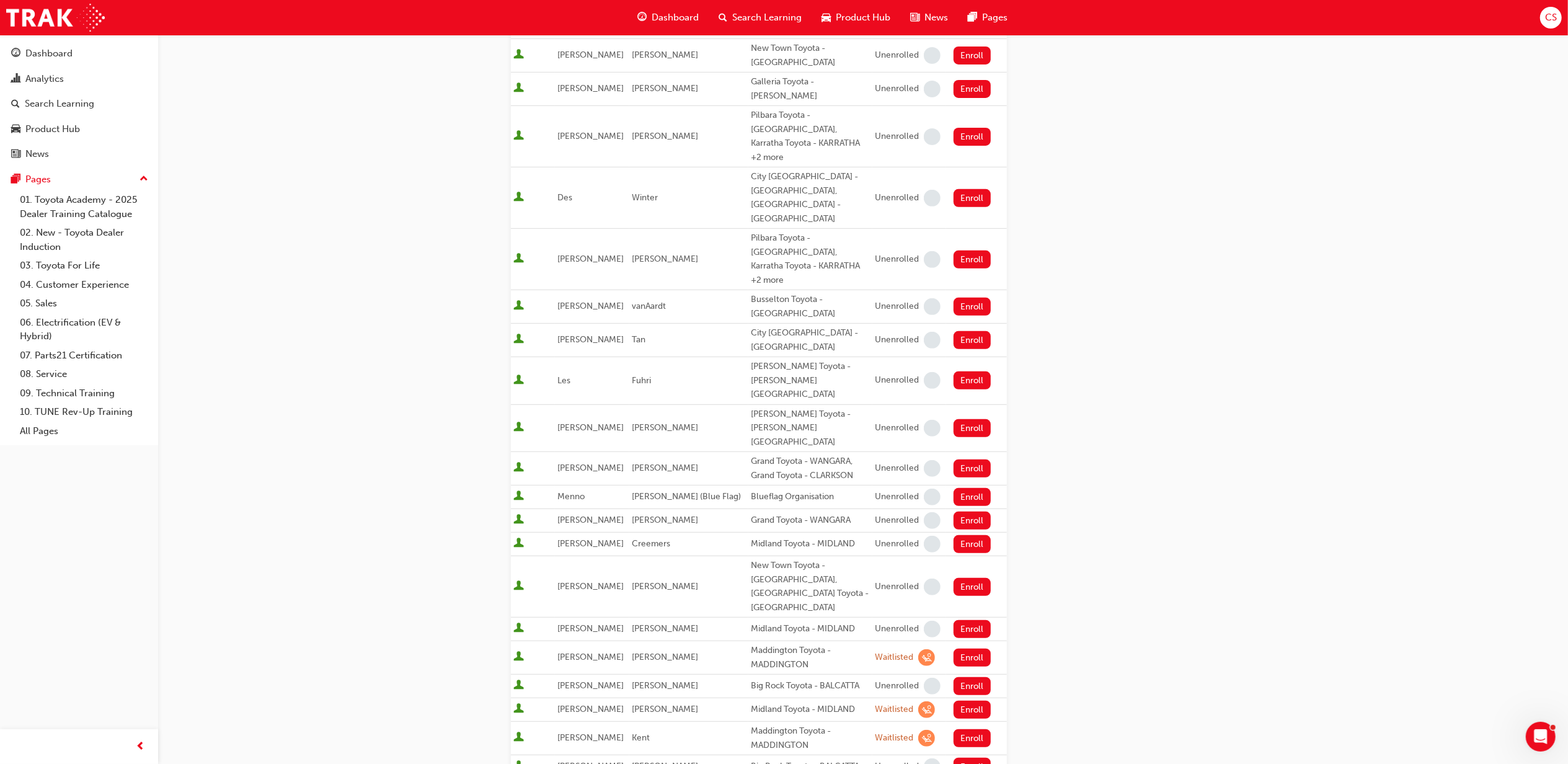
drag, startPoint x: 969, startPoint y: 658, endPoint x: 977, endPoint y: 670, distance: 14.4
drag, startPoint x: 966, startPoint y: 693, endPoint x: 983, endPoint y: 694, distance: 17.0
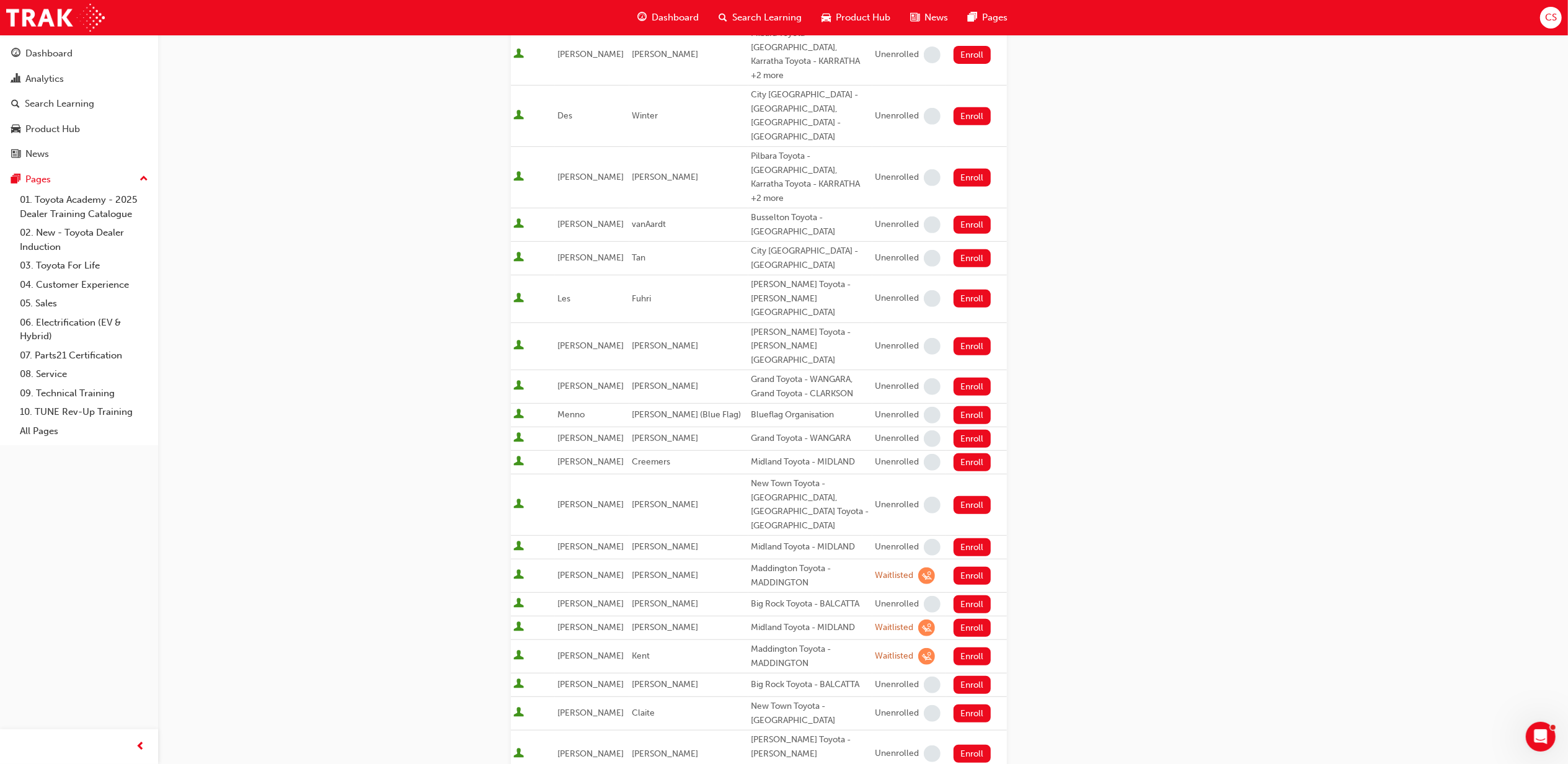
scroll to position [496, 0]
drag, startPoint x: 961, startPoint y: 692, endPoint x: 992, endPoint y: 680, distance: 33.2
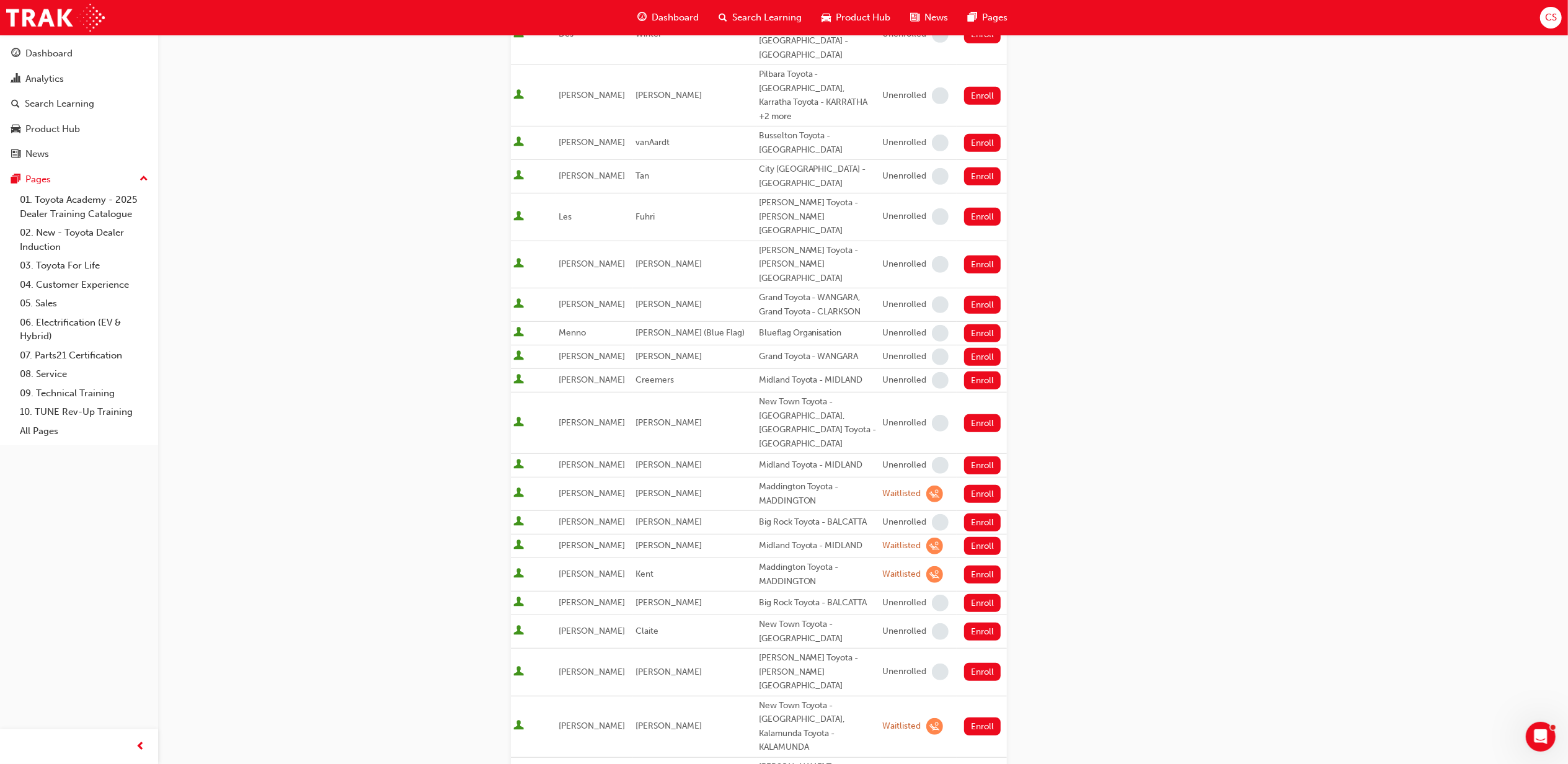
scroll to position [744, 0]
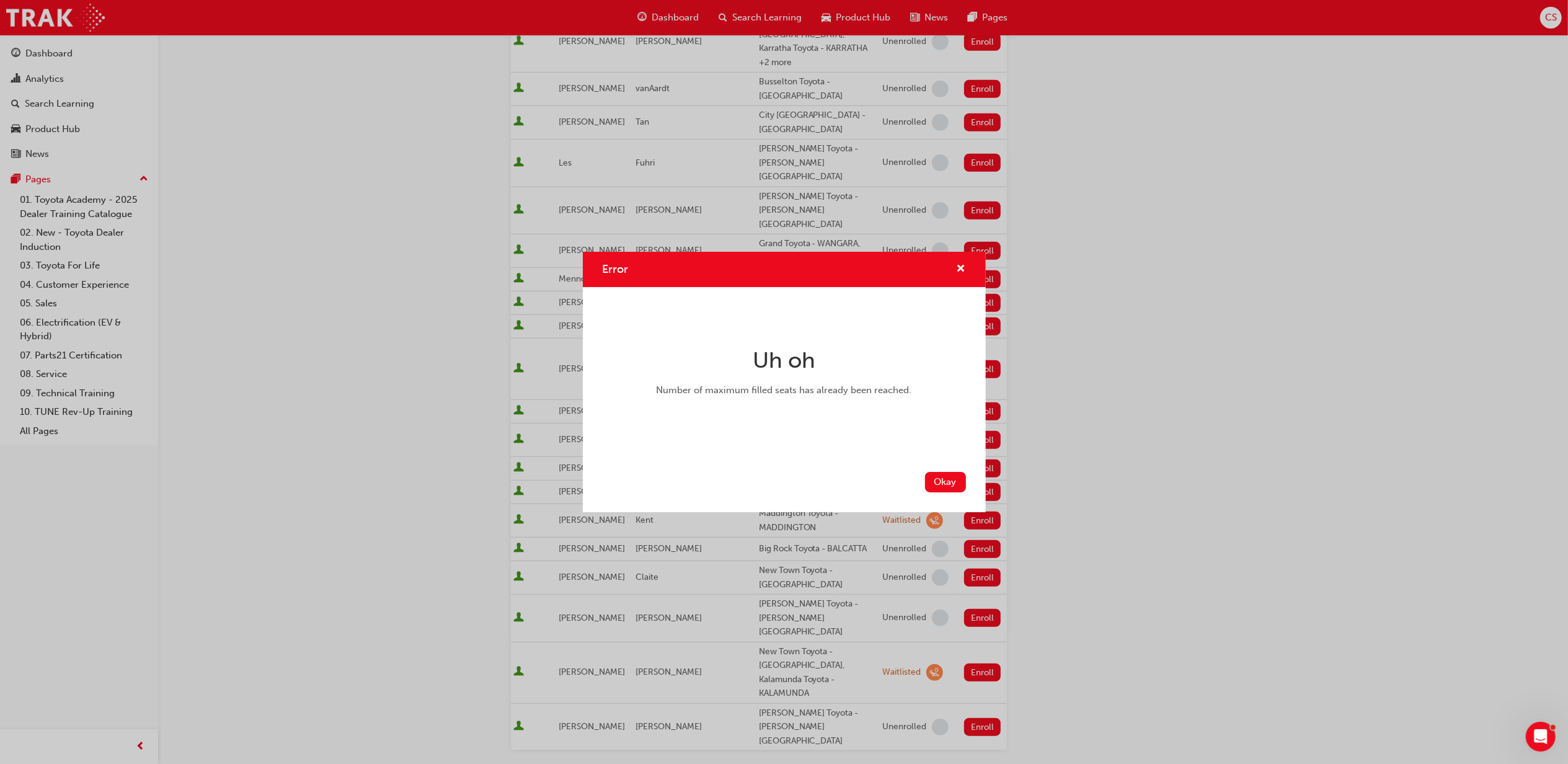
scroll to position [579, 0]
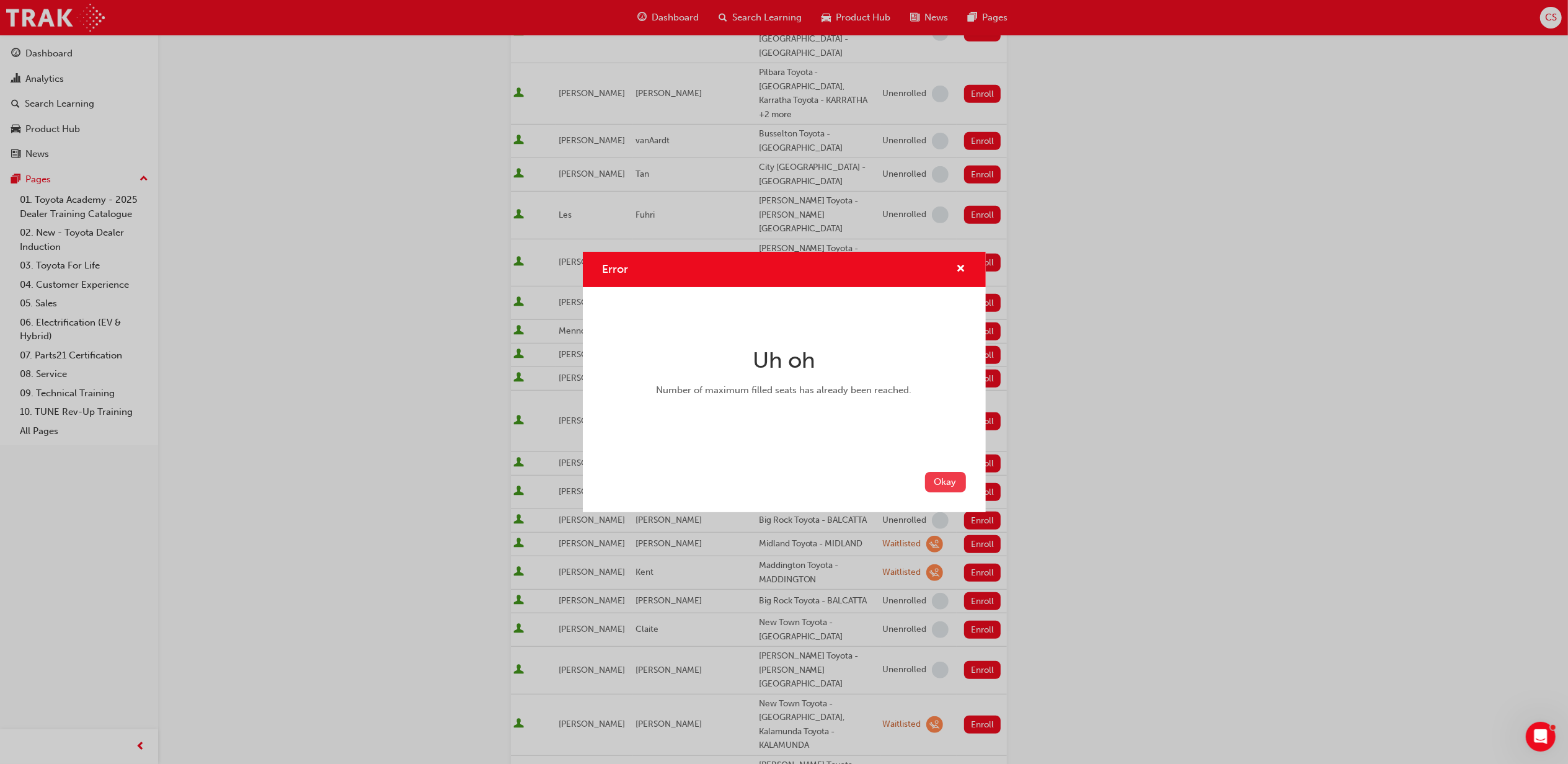
click at [950, 481] on button "Okay" at bounding box center [945, 482] width 41 height 21
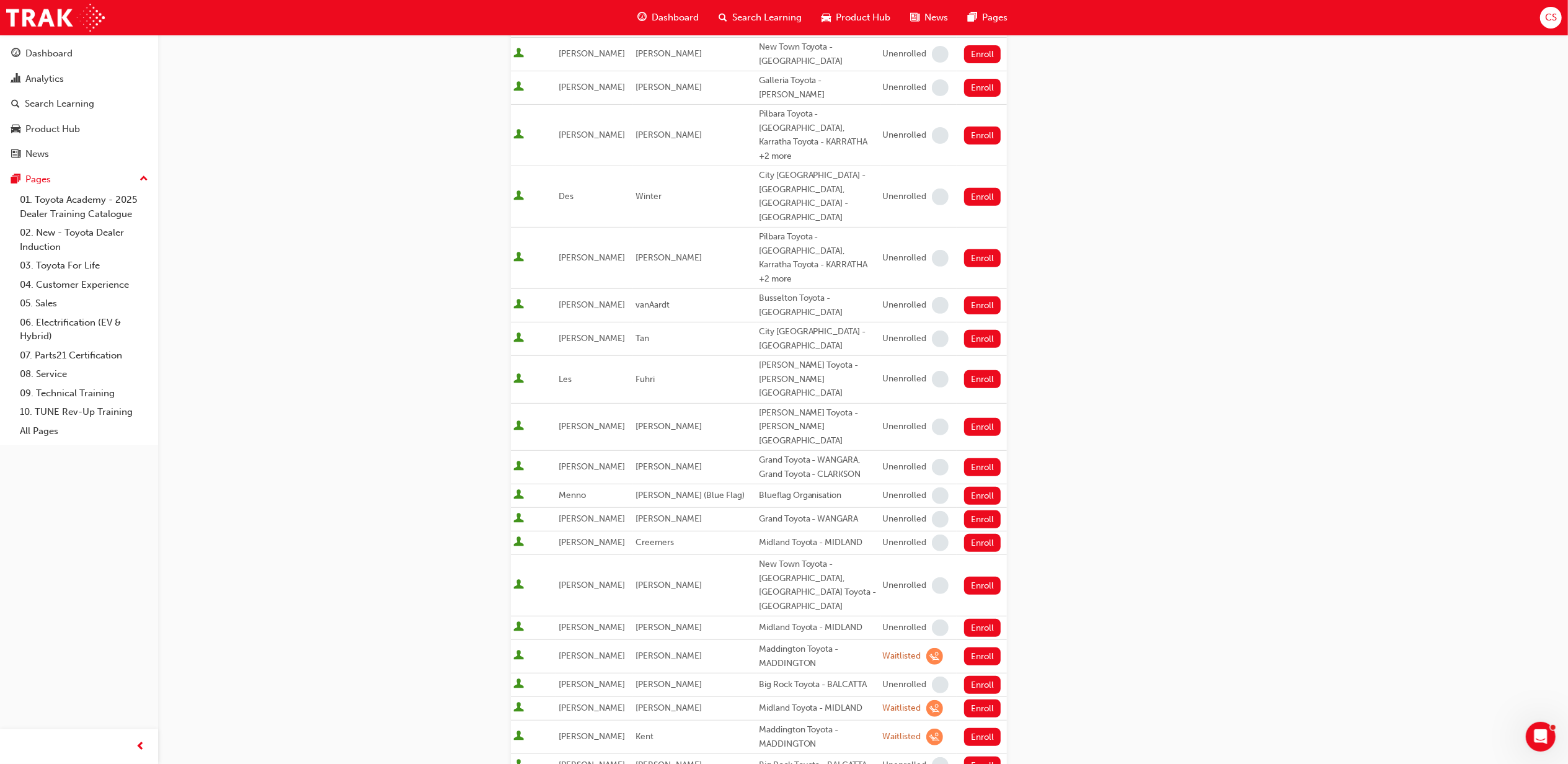
scroll to position [778, 0]
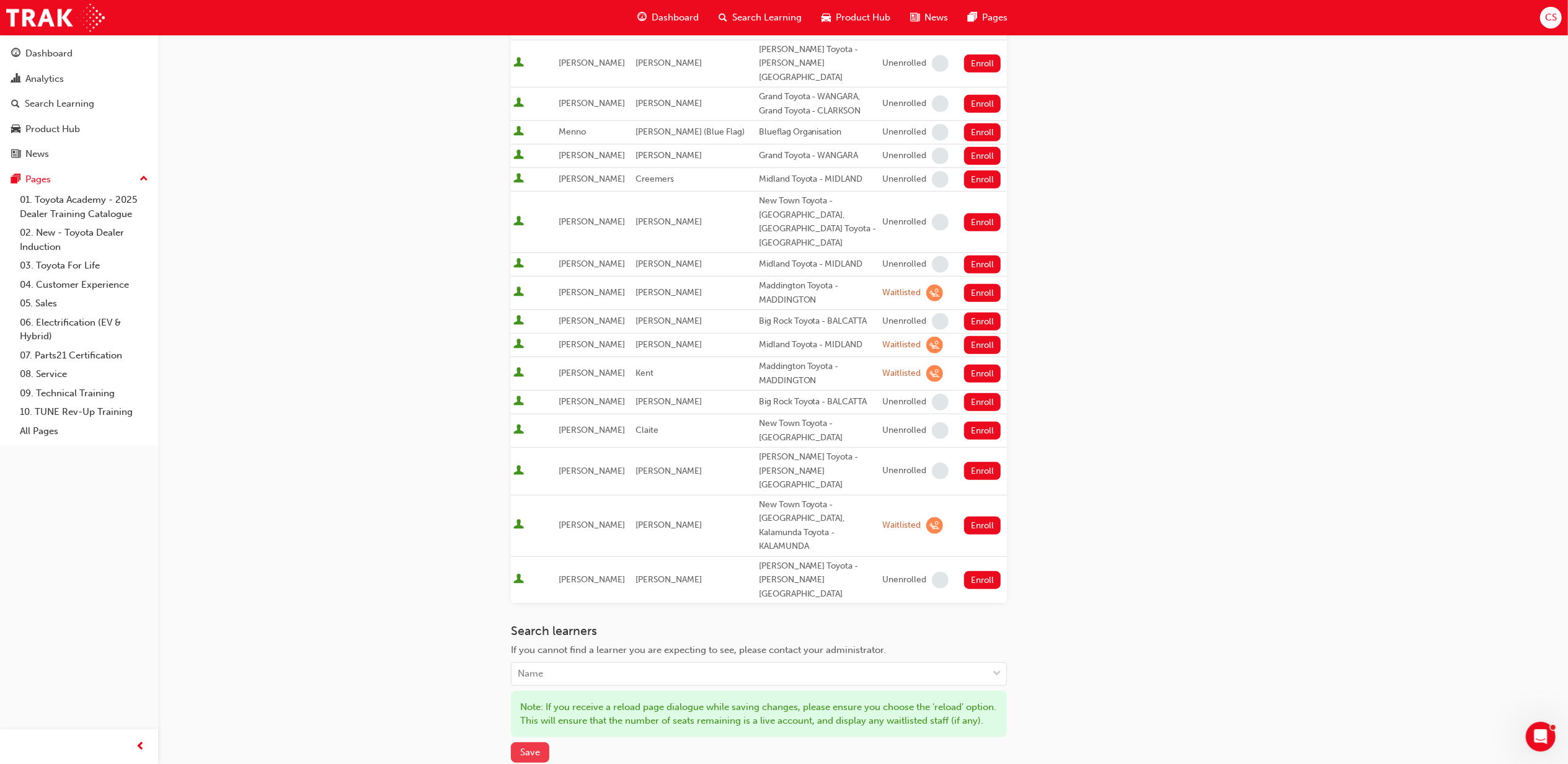
click at [531, 746] on span "Save" at bounding box center [530, 752] width 20 height 11
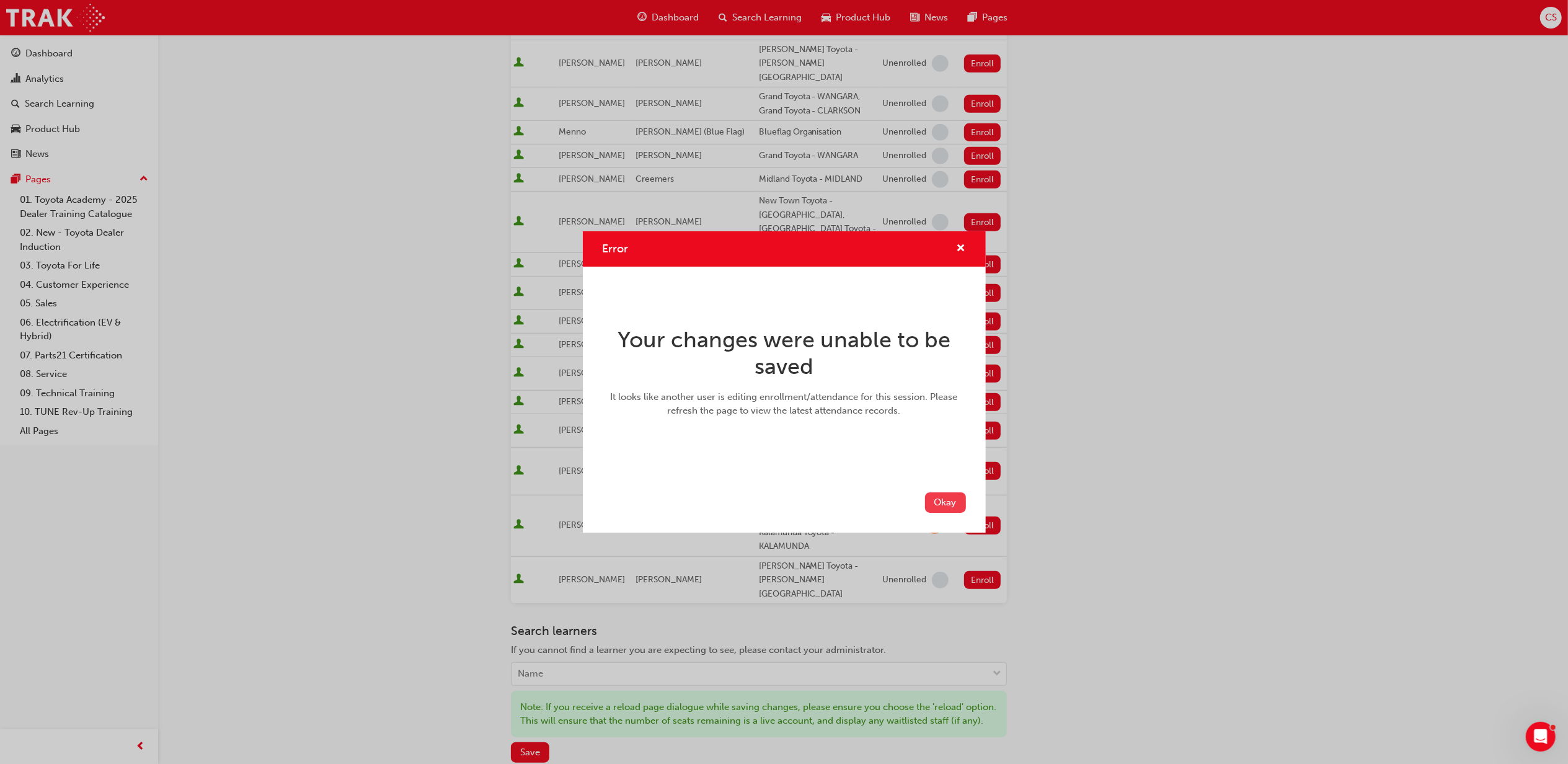
drag, startPoint x: 948, startPoint y: 502, endPoint x: 953, endPoint y: 257, distance: 245.1
click at [948, 492] on button "Okay" at bounding box center [945, 502] width 41 height 21
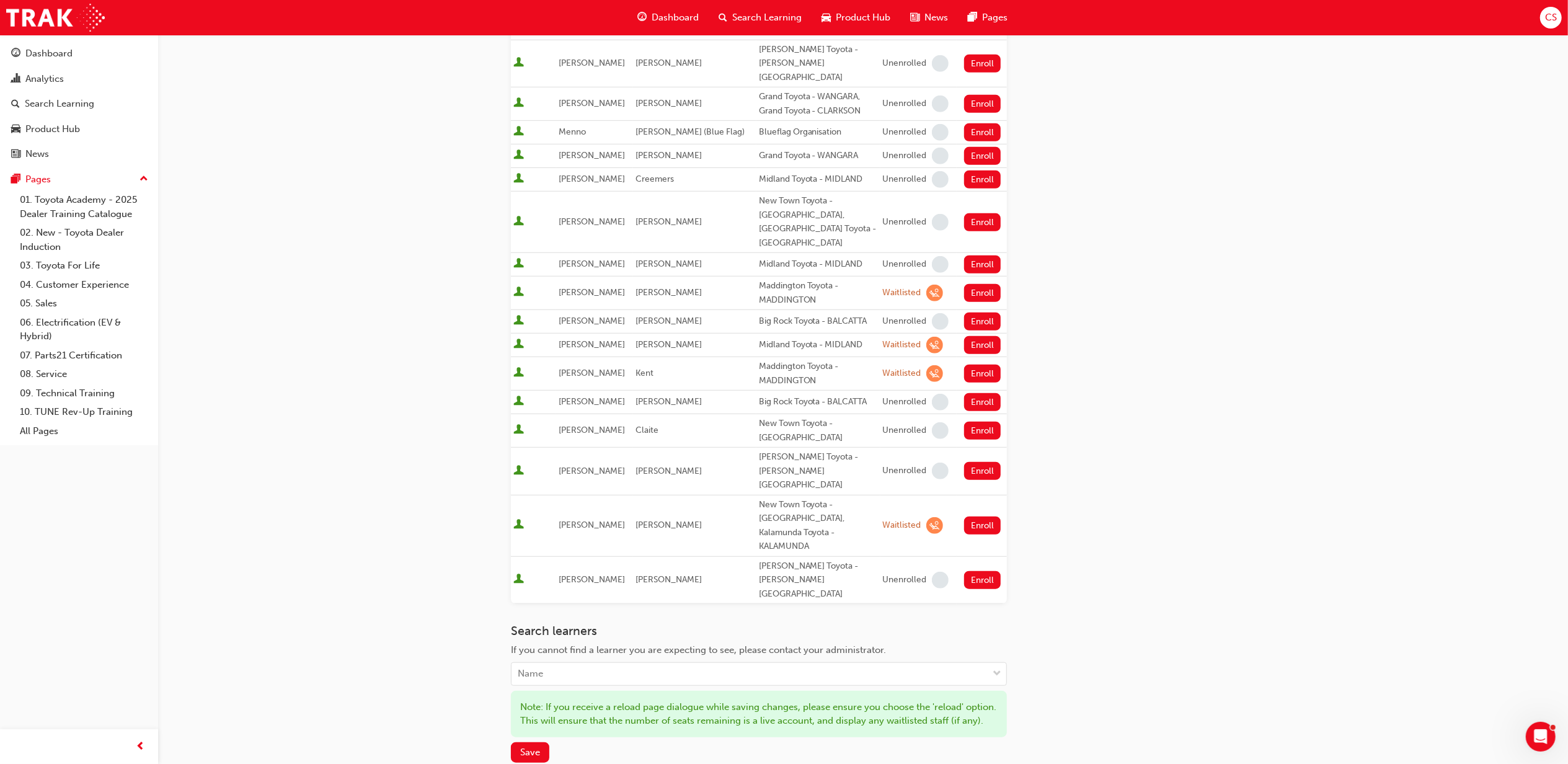
click at [1281, 343] on div "Go to session detail page Manage enrollment for TFA - Customer Discovery: Virtu…" at bounding box center [784, 76] width 1568 height 1707
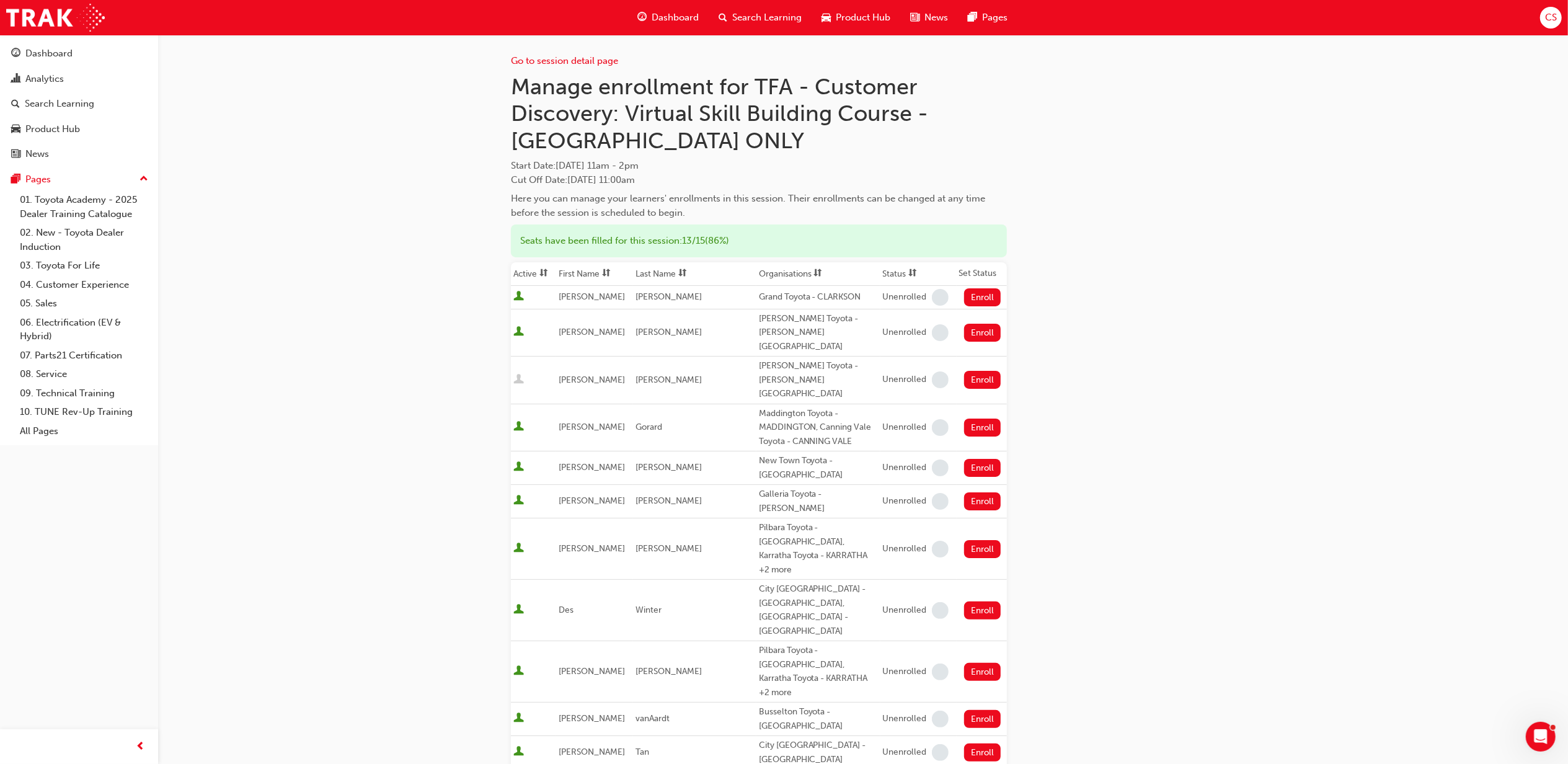
scroll to position [0, 0]
click at [562, 64] on link "Go to session detail page" at bounding box center [565, 61] width 107 height 11
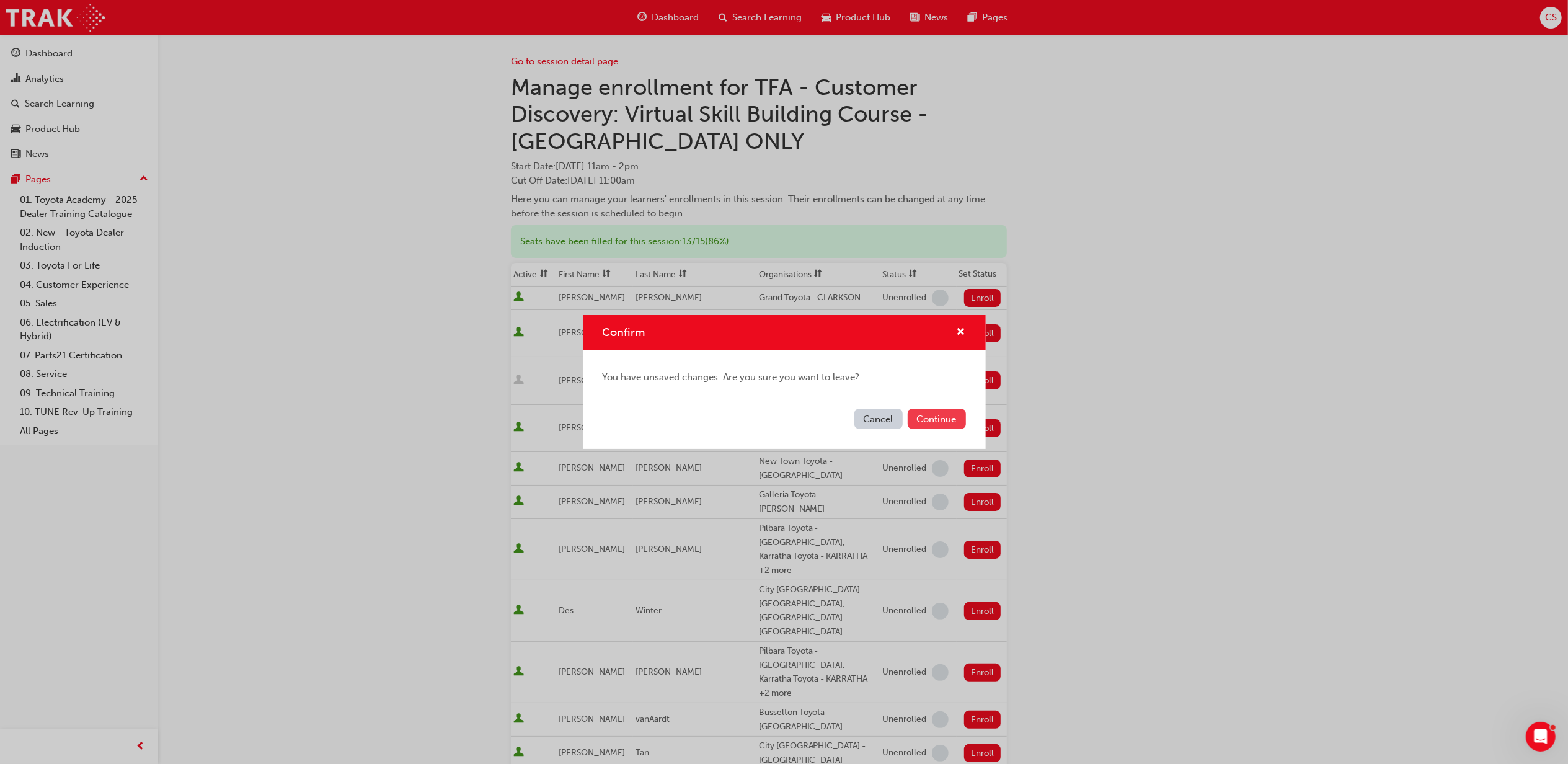
click at [937, 419] on button "Continue" at bounding box center [937, 418] width 58 height 21
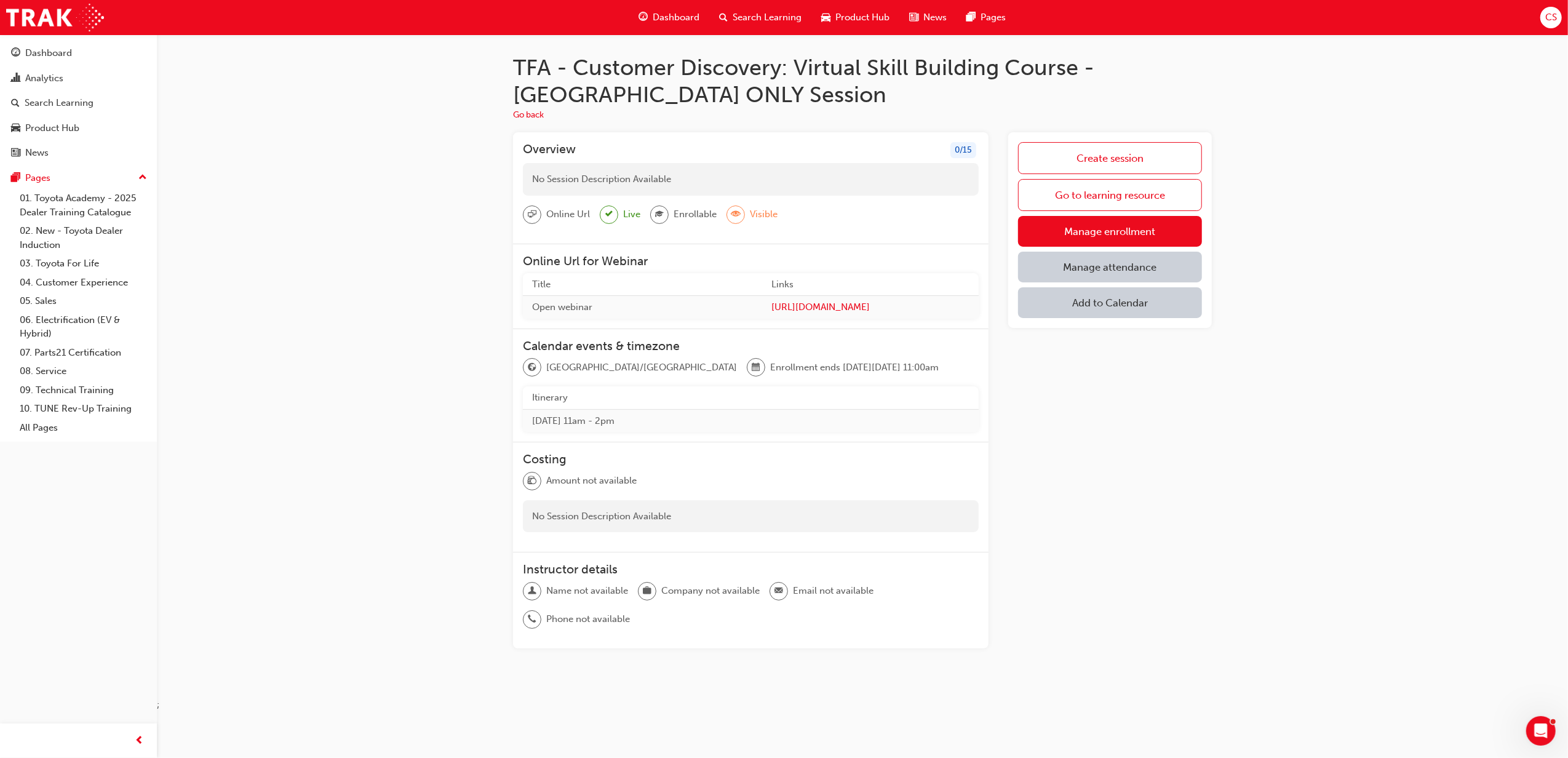
click at [1312, 419] on div "TFA - Customer Discovery: Virtual Skill Building Course - [GEOGRAPHIC_DATA] ONL…" at bounding box center [862, 366] width 1411 height 663
click at [535, 119] on button "Go back" at bounding box center [528, 115] width 30 height 14
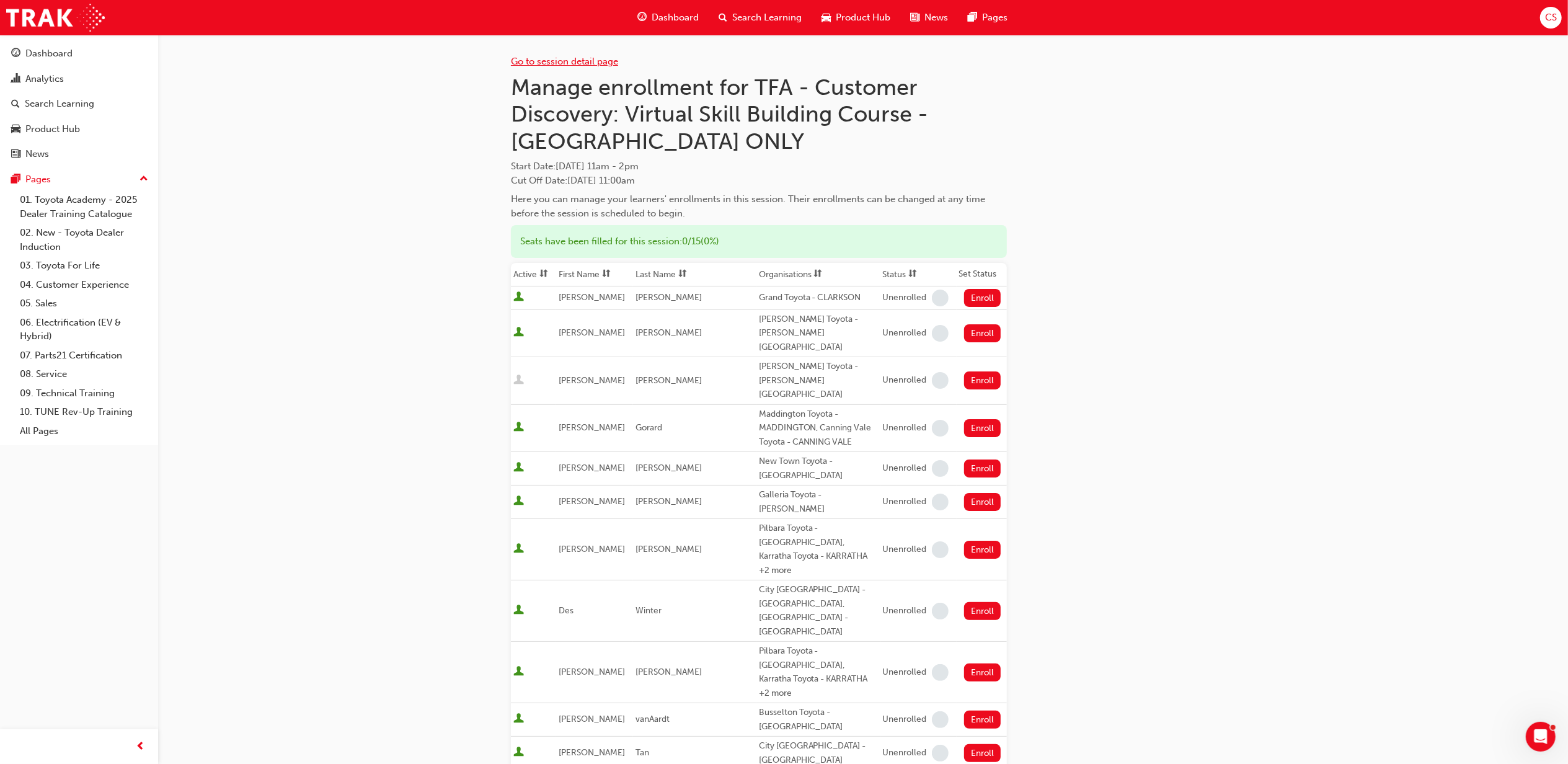
click at [551, 64] on link "Go to session detail page" at bounding box center [565, 61] width 107 height 11
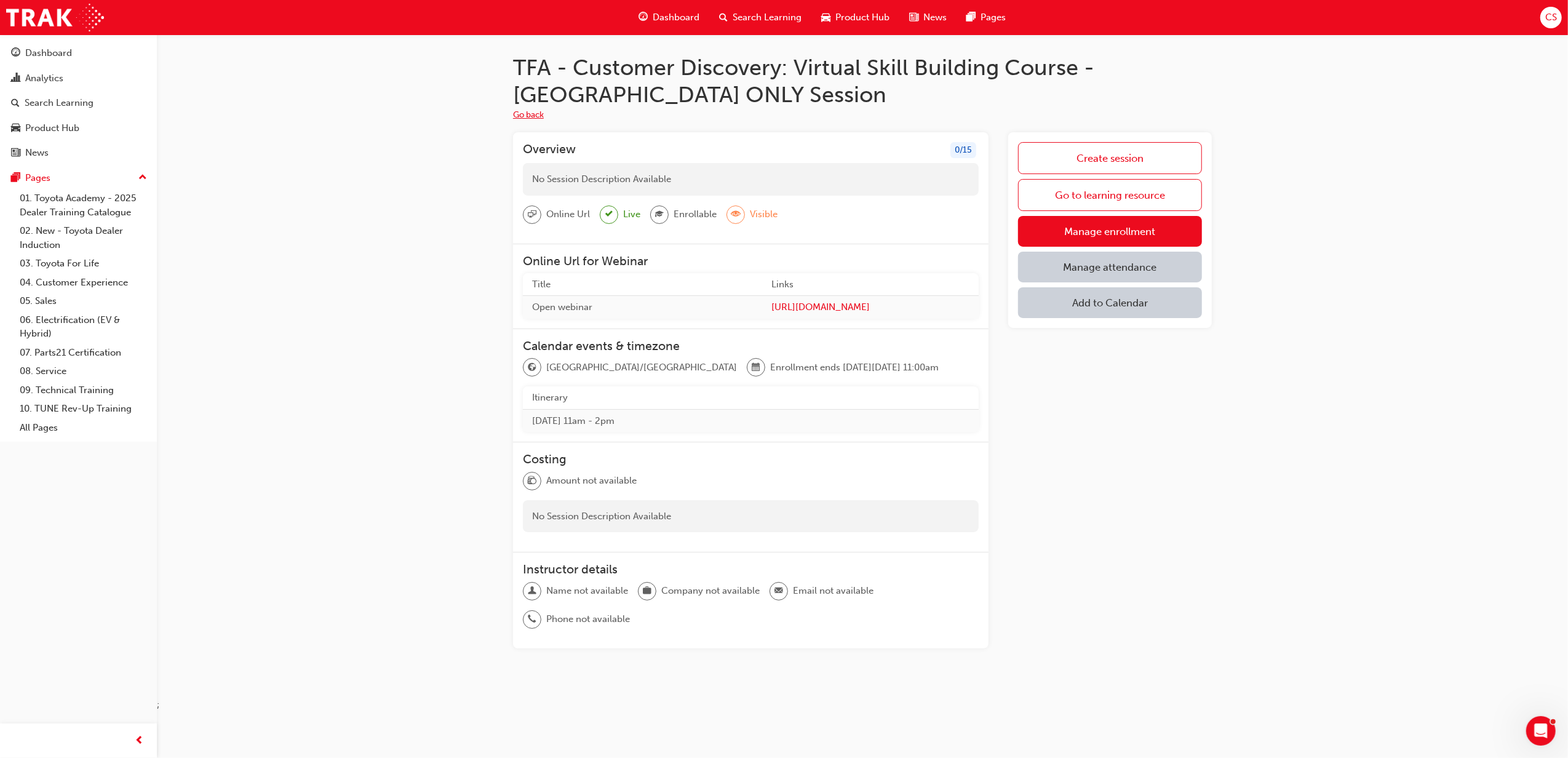
click at [528, 108] on button "Go back" at bounding box center [528, 115] width 30 height 14
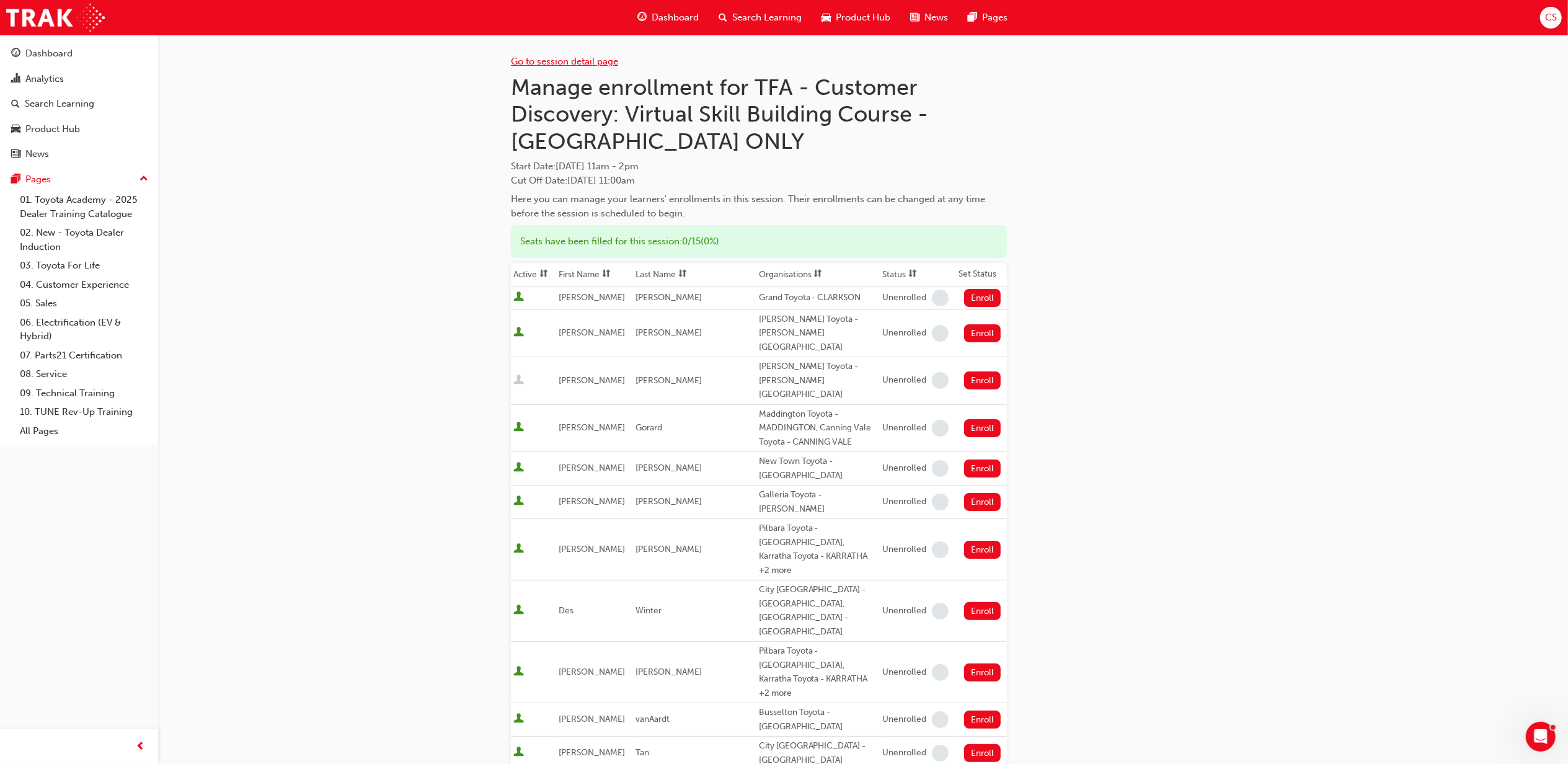
click at [564, 62] on link "Go to session detail page" at bounding box center [565, 61] width 107 height 11
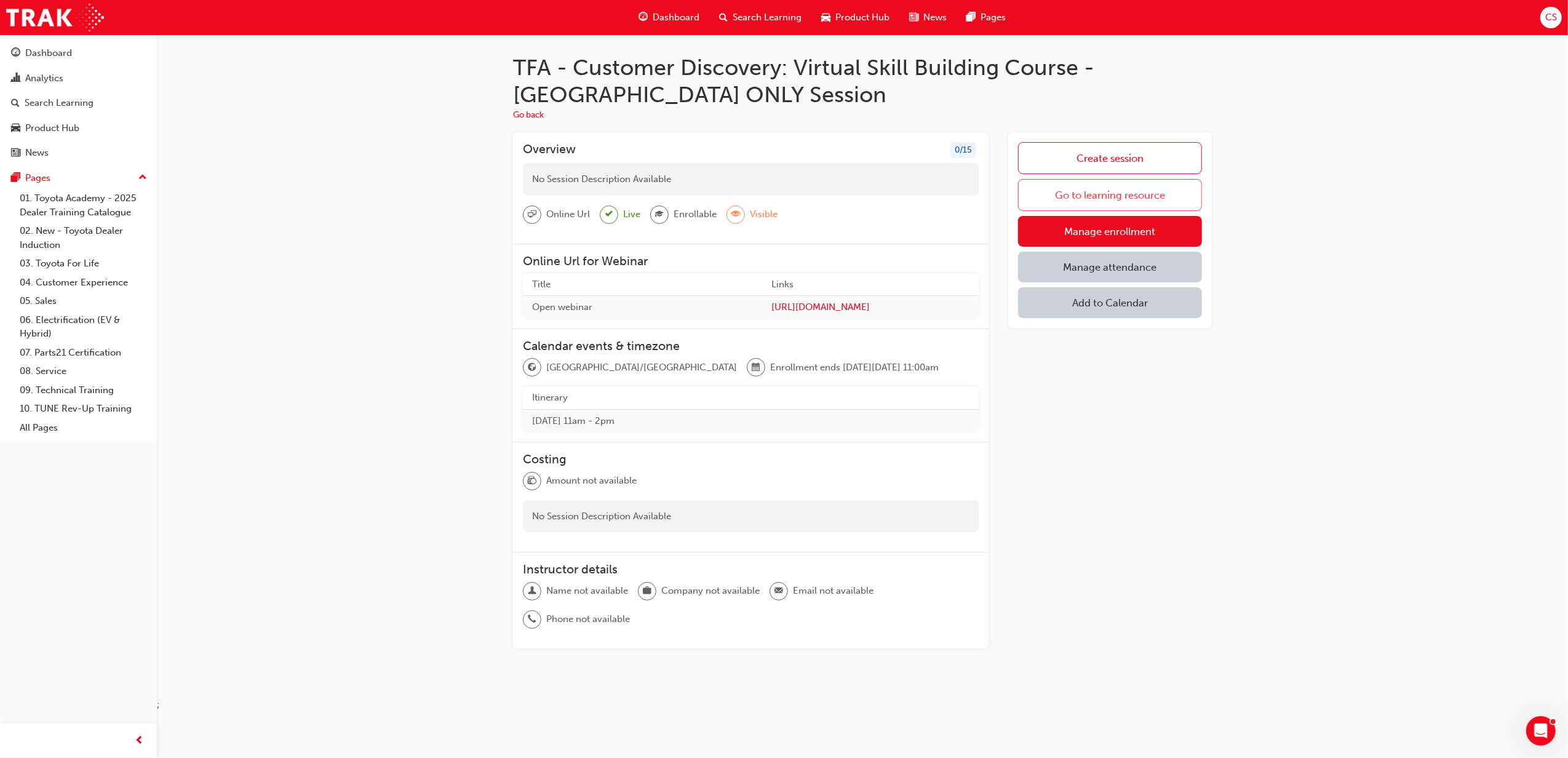
click at [1109, 199] on link "Go to learning resource" at bounding box center [1110, 195] width 184 height 32
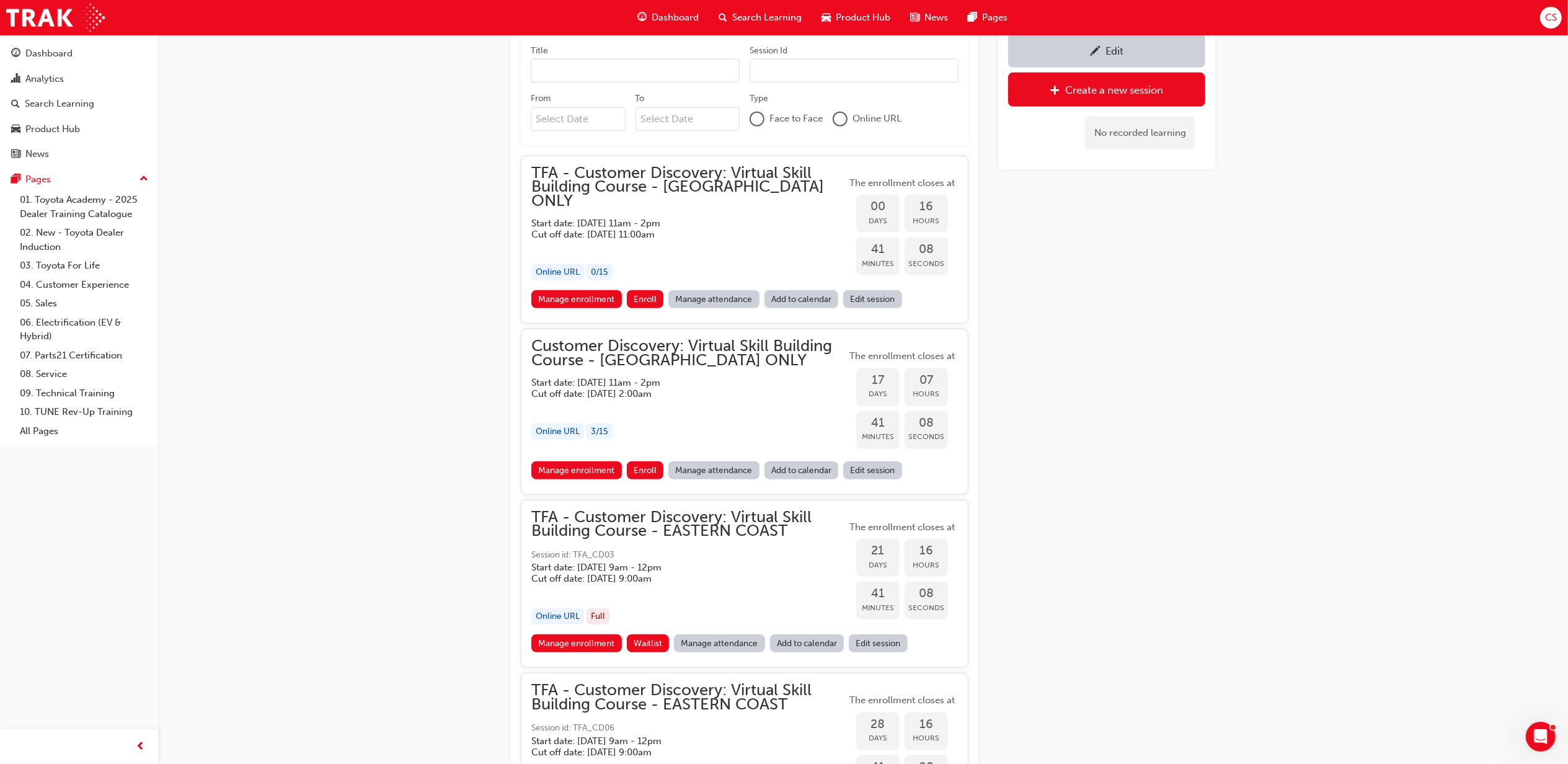
scroll to position [788, 0]
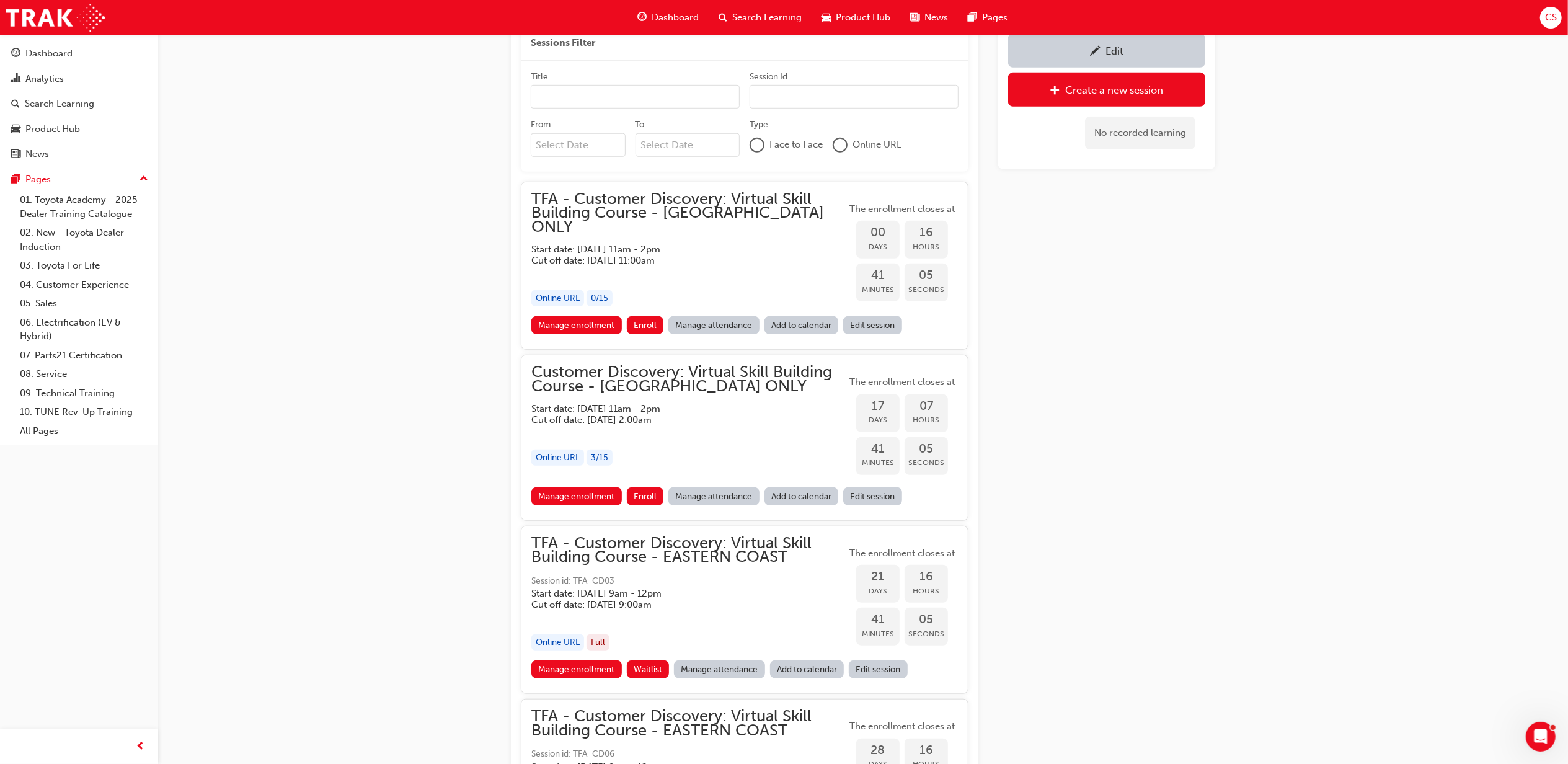
click at [871, 316] on link "Edit session" at bounding box center [872, 325] width 59 height 18
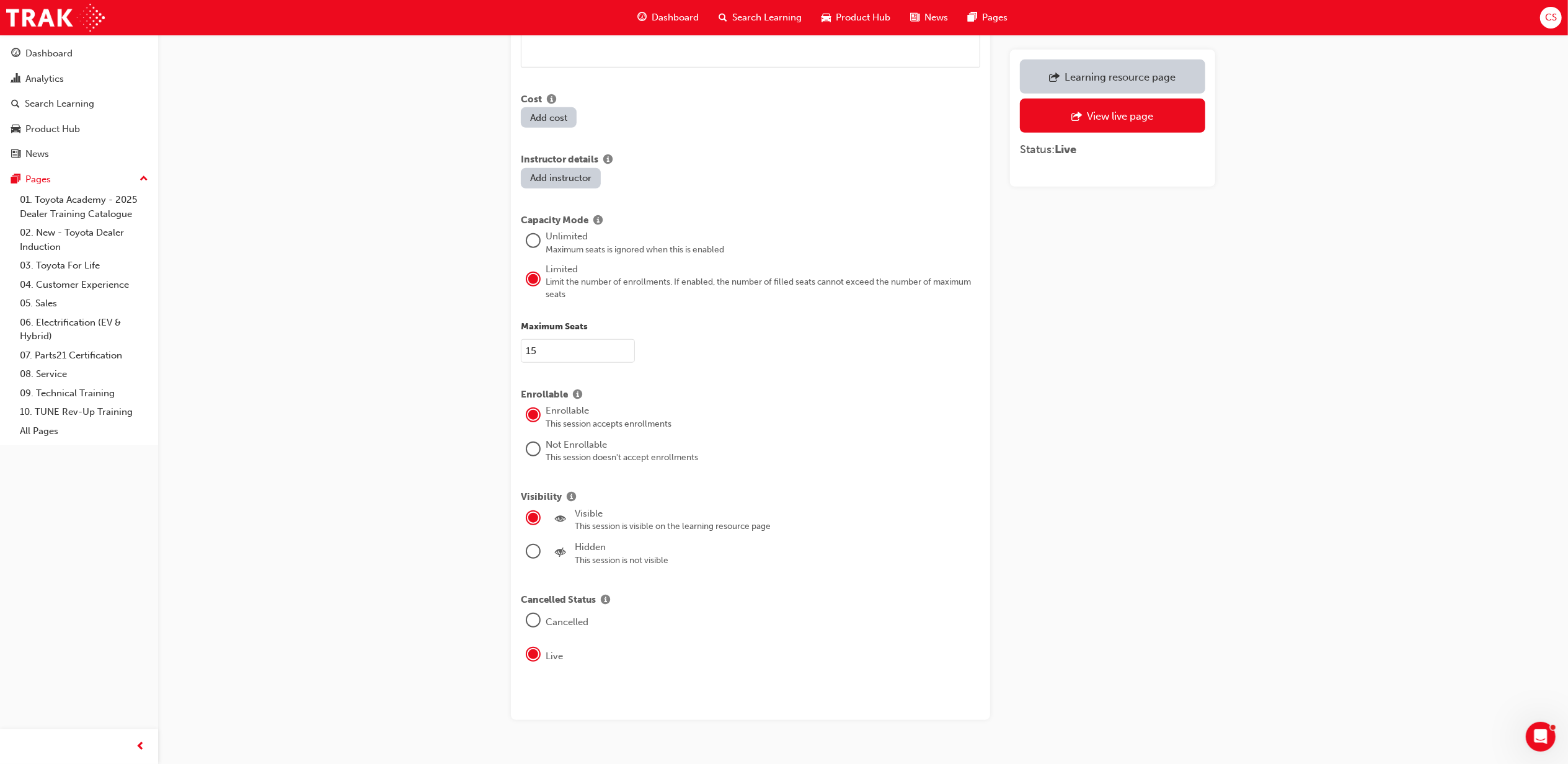
scroll to position [929, 0]
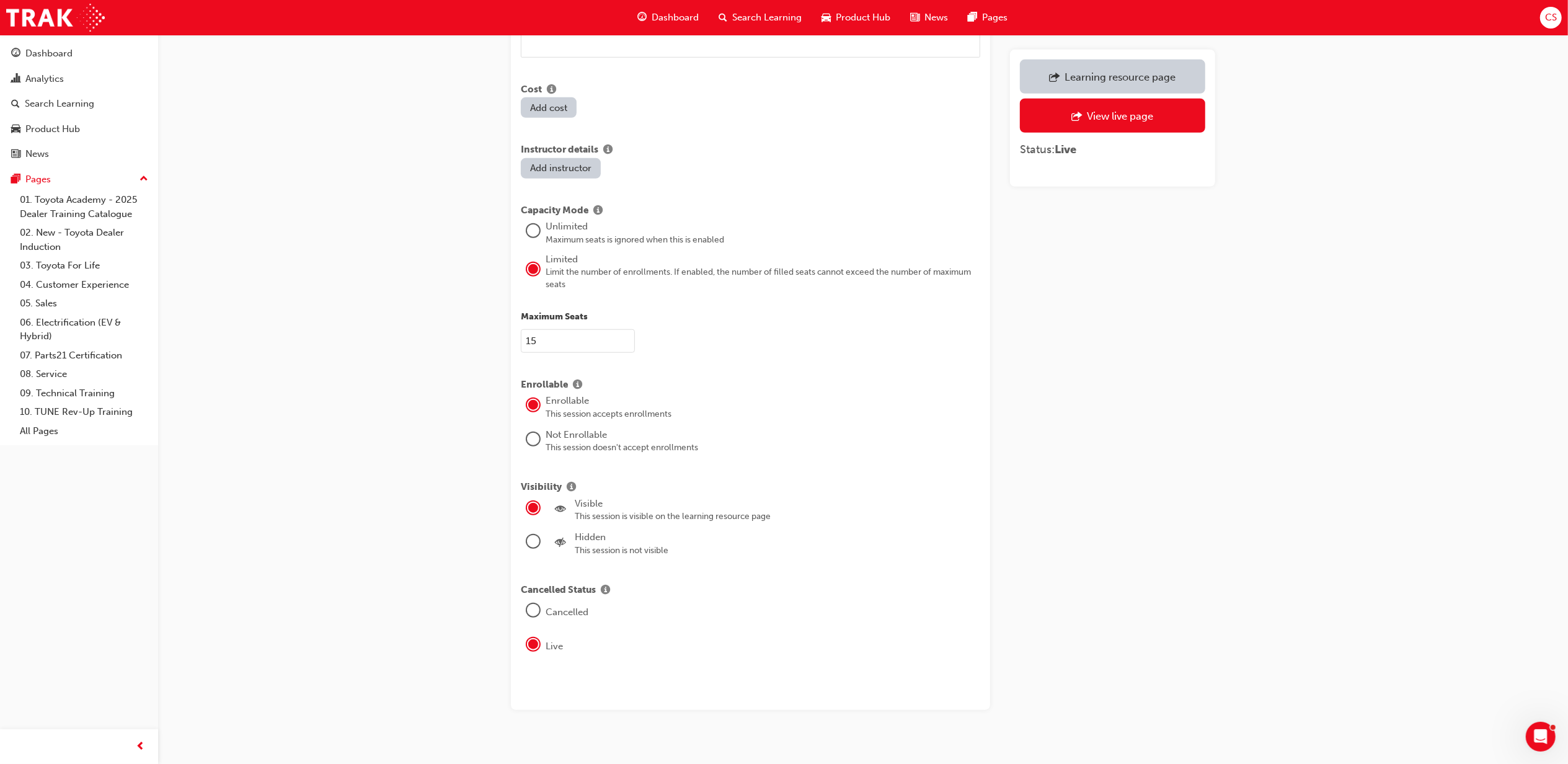
click at [532, 604] on div at bounding box center [533, 610] width 12 height 12
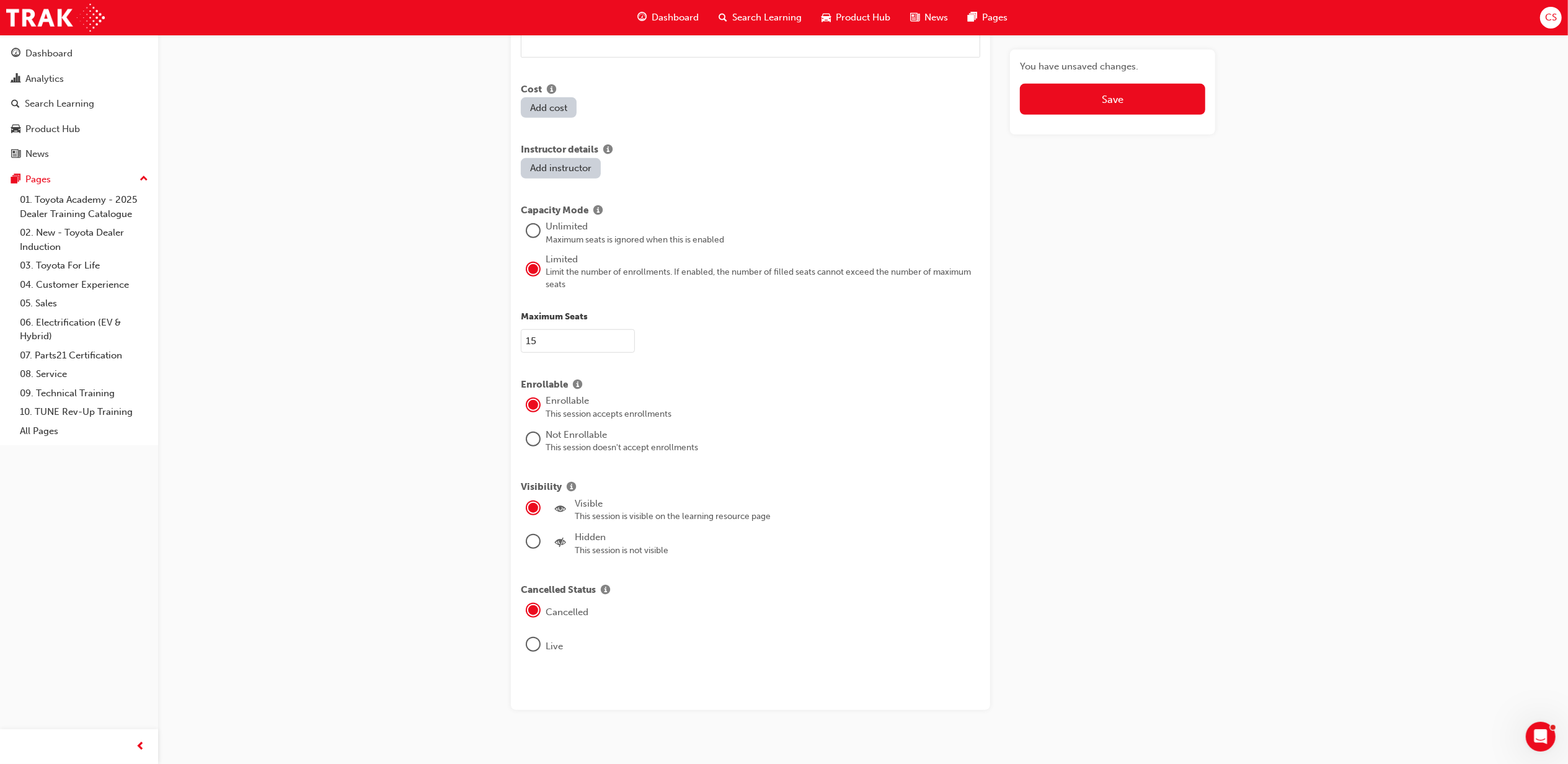
click at [525, 427] on div at bounding box center [533, 441] width 25 height 29
click at [530, 433] on div at bounding box center [533, 439] width 12 height 12
click at [1104, 96] on button "Save" at bounding box center [1113, 99] width 185 height 31
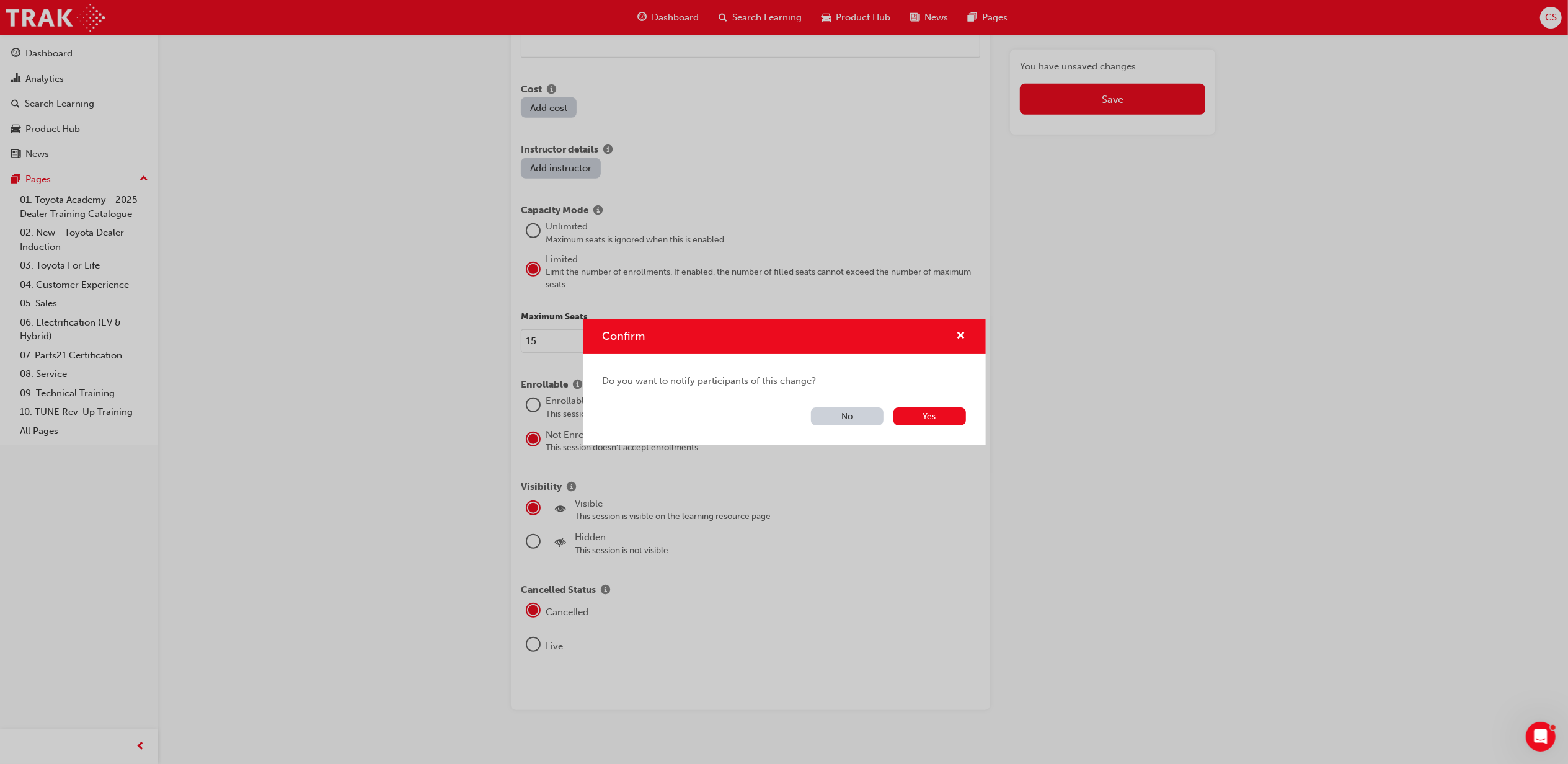
click at [862, 420] on button "No" at bounding box center [847, 416] width 73 height 18
